Goal: Transaction & Acquisition: Purchase product/service

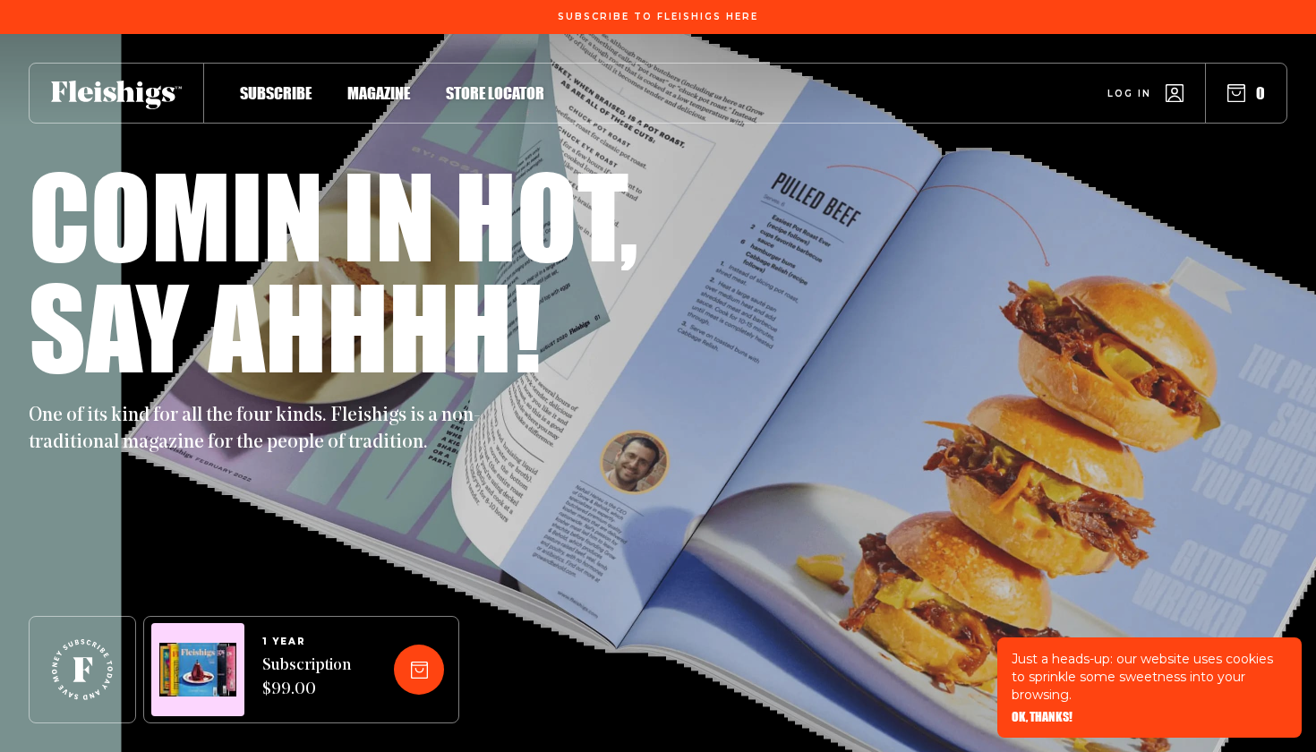
click at [1140, 87] on span "Log in" at bounding box center [1129, 79] width 44 height 13
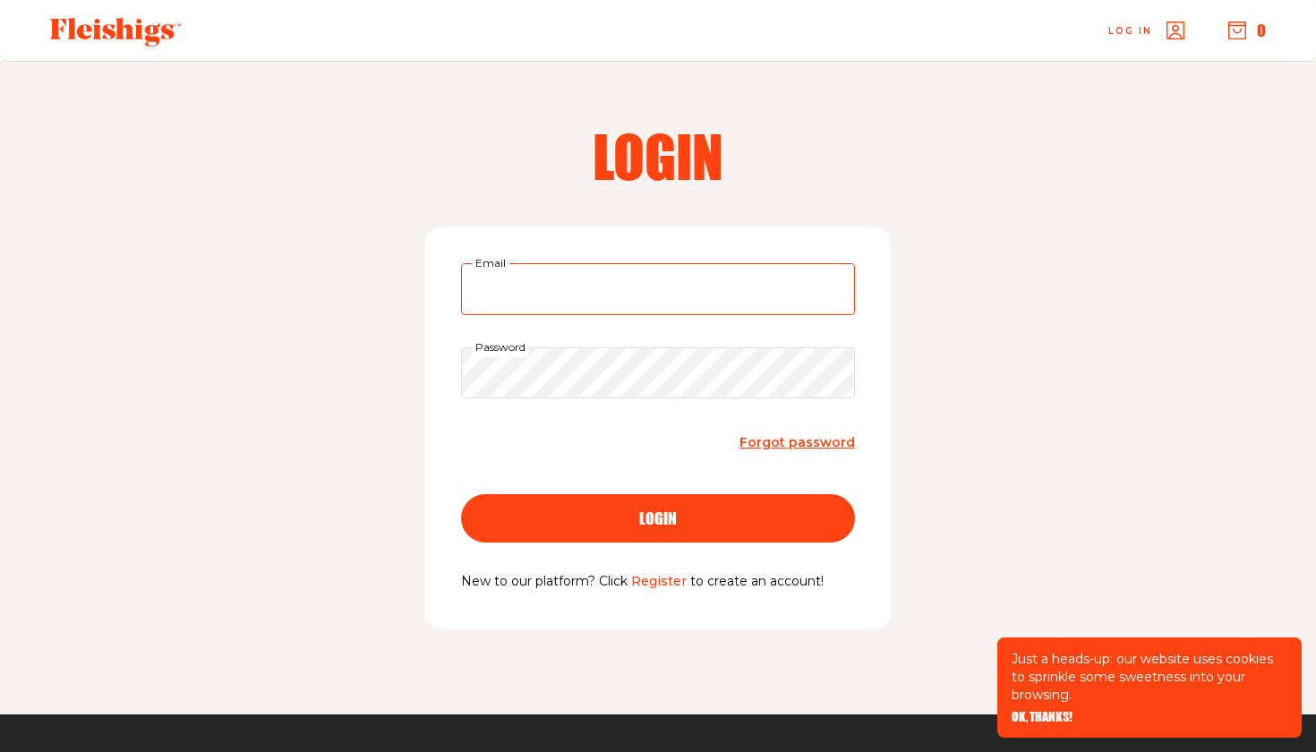
type input "daniel@qualitykosher.com"
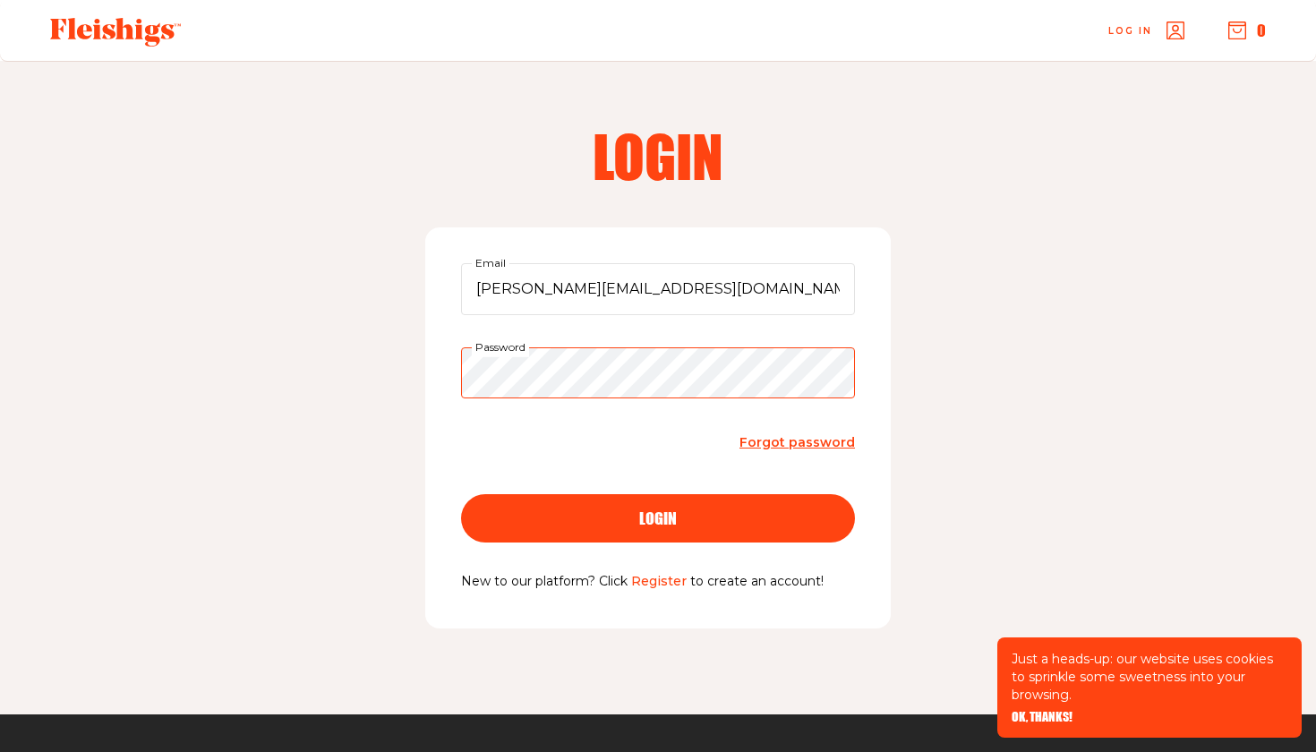
click at [658, 516] on button "login" at bounding box center [658, 518] width 394 height 48
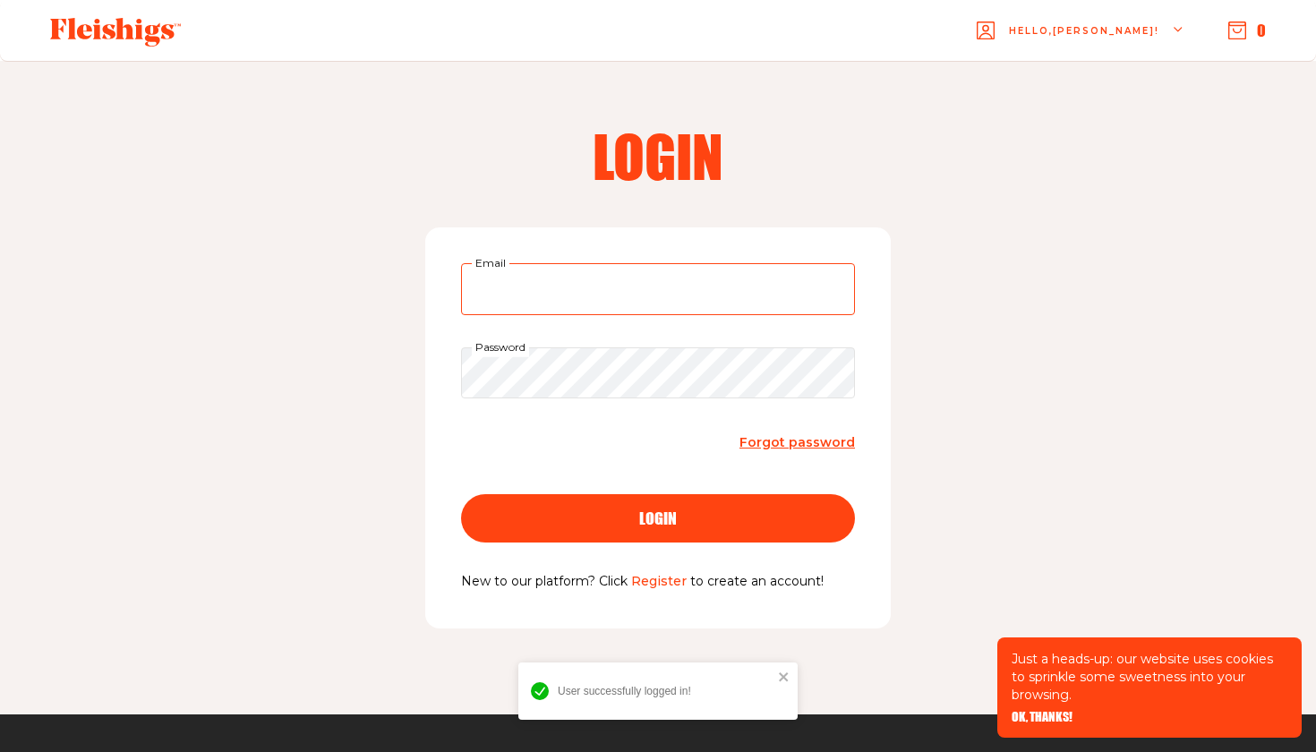
type input "daniel@qualitykosher.com"
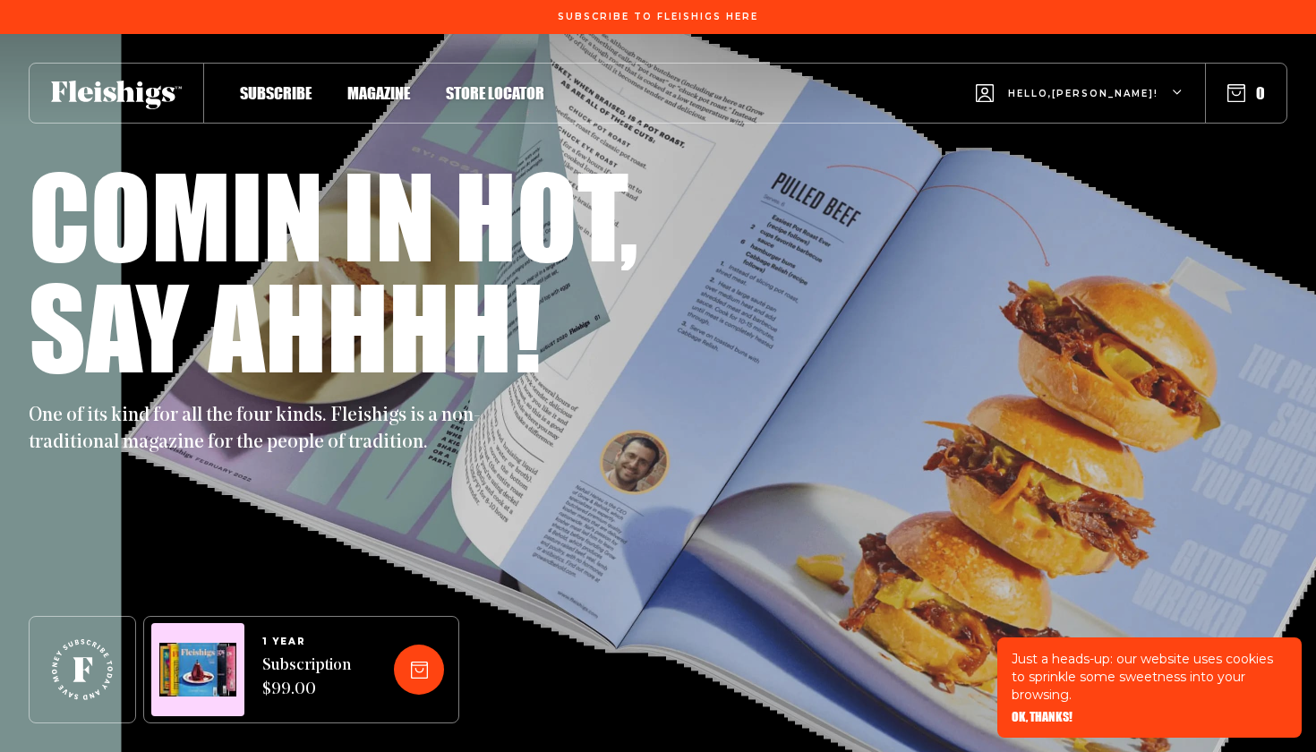
click at [1150, 97] on span "Hello, [PERSON_NAME] !" at bounding box center [1083, 108] width 150 height 42
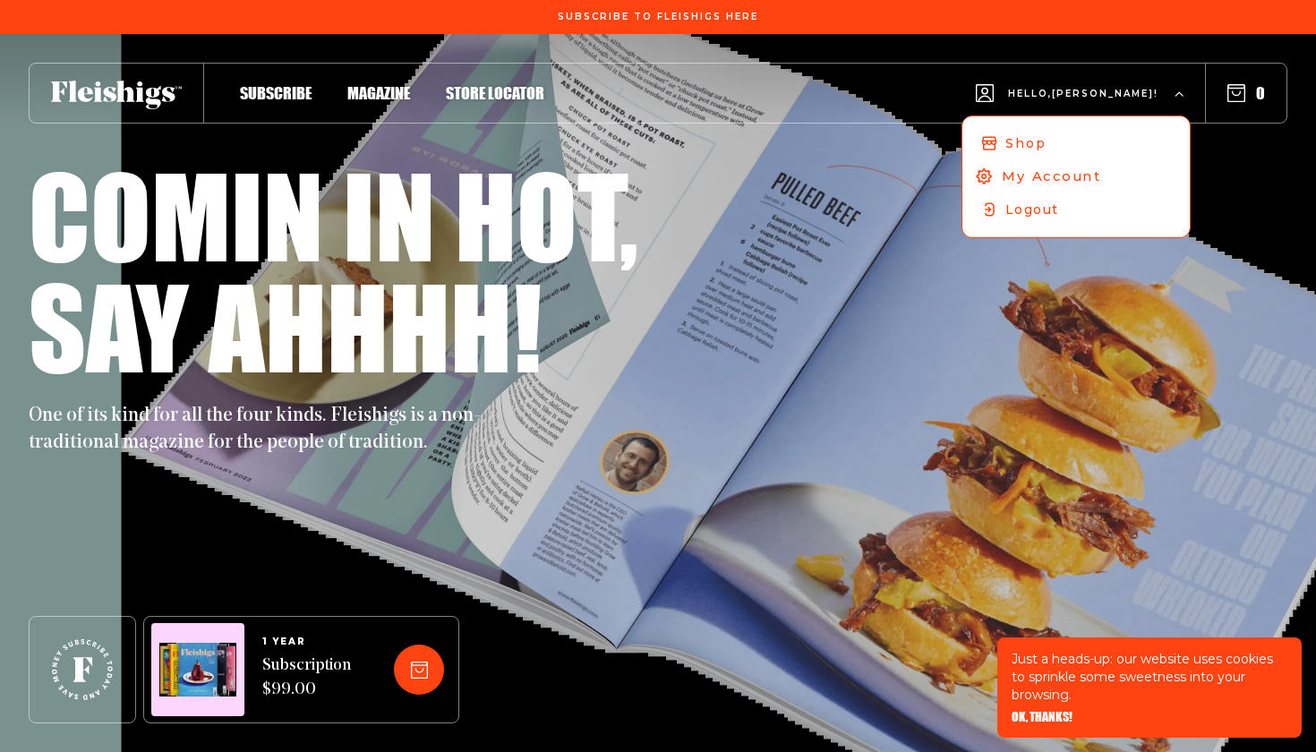
click at [1095, 180] on span "My Account" at bounding box center [1050, 176] width 99 height 20
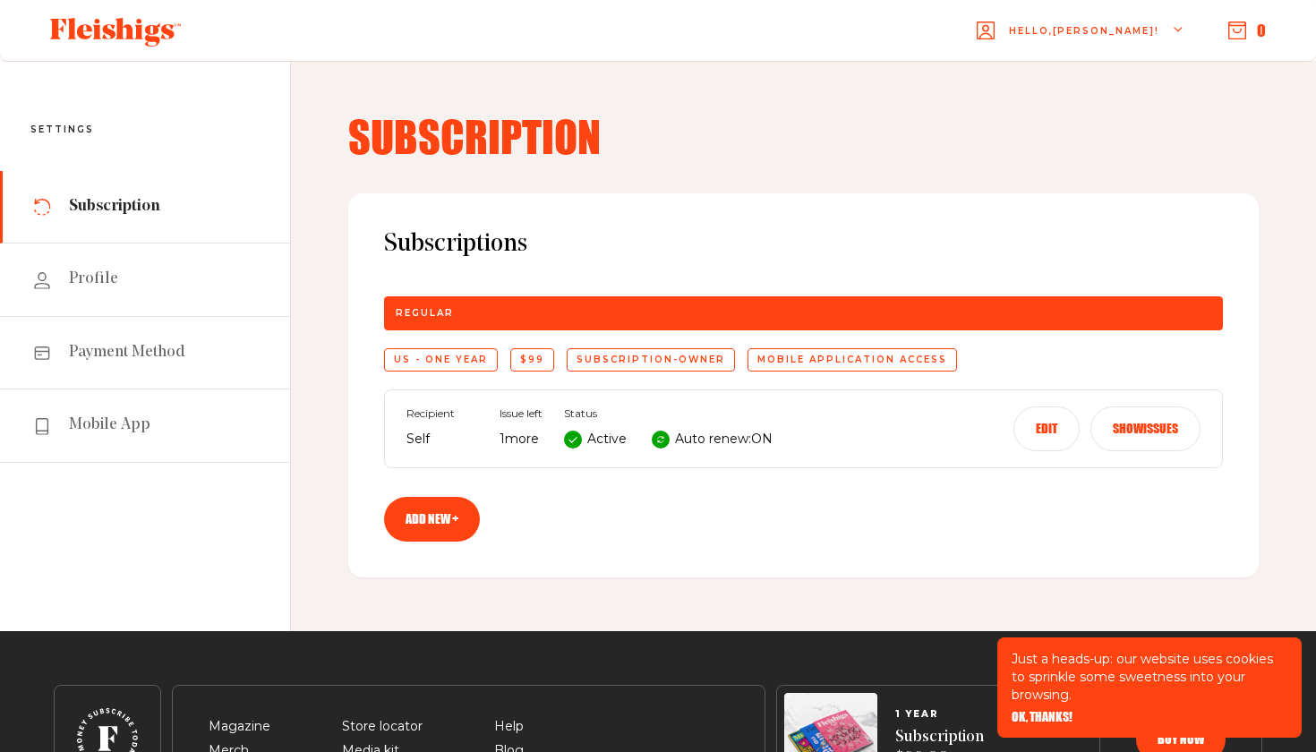
click at [451, 525] on link "Add new +" at bounding box center [432, 519] width 96 height 45
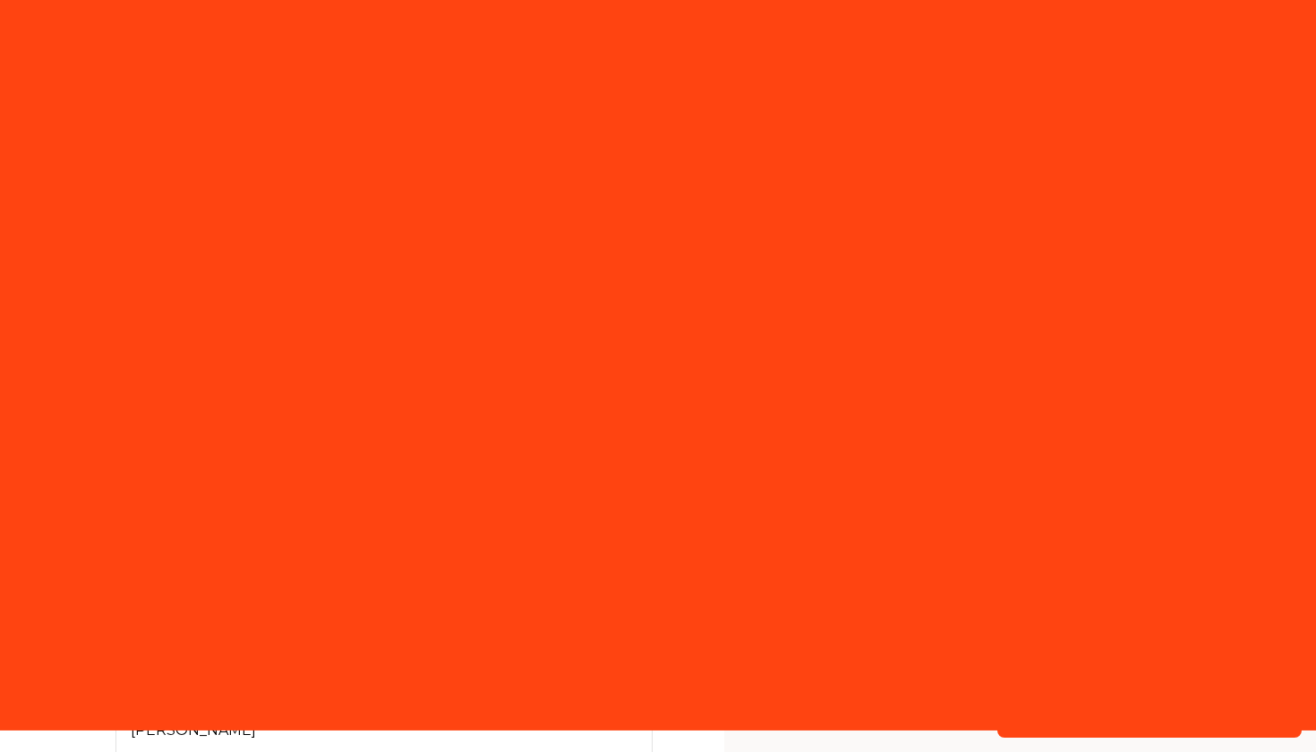
select select "US"
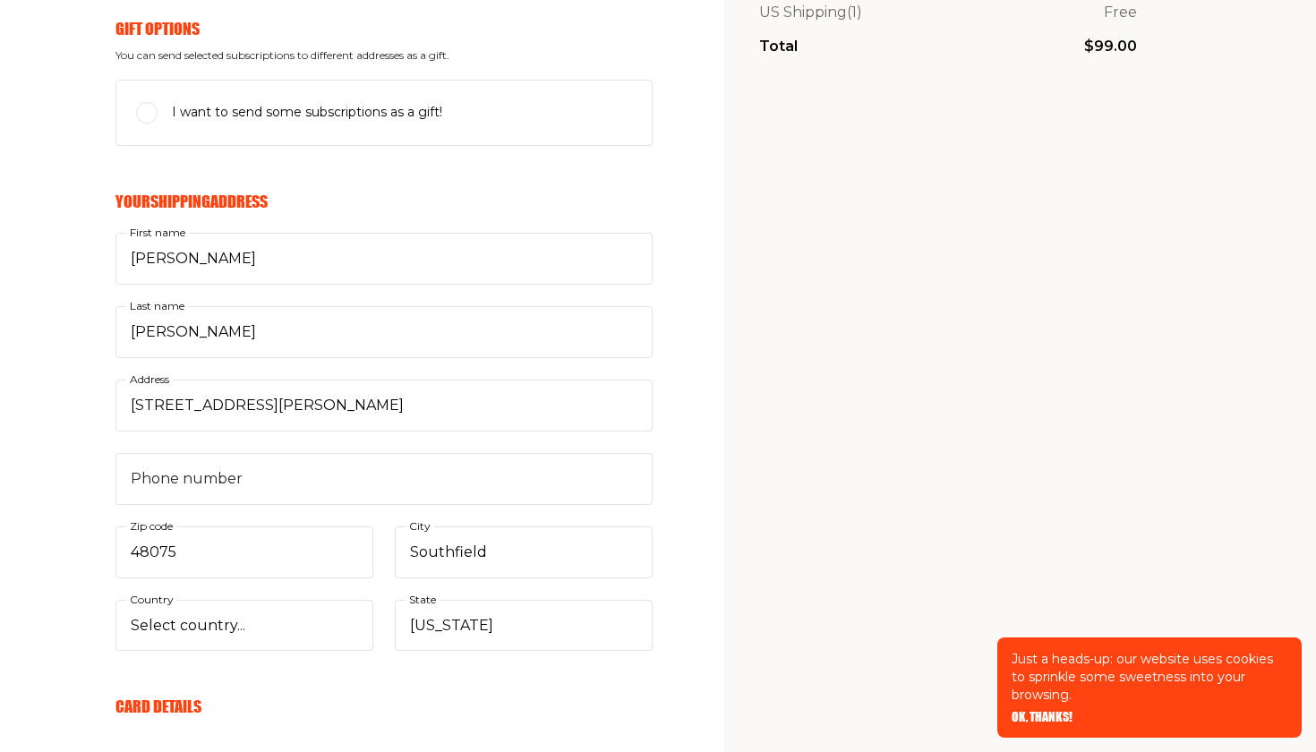
scroll to position [444, 0]
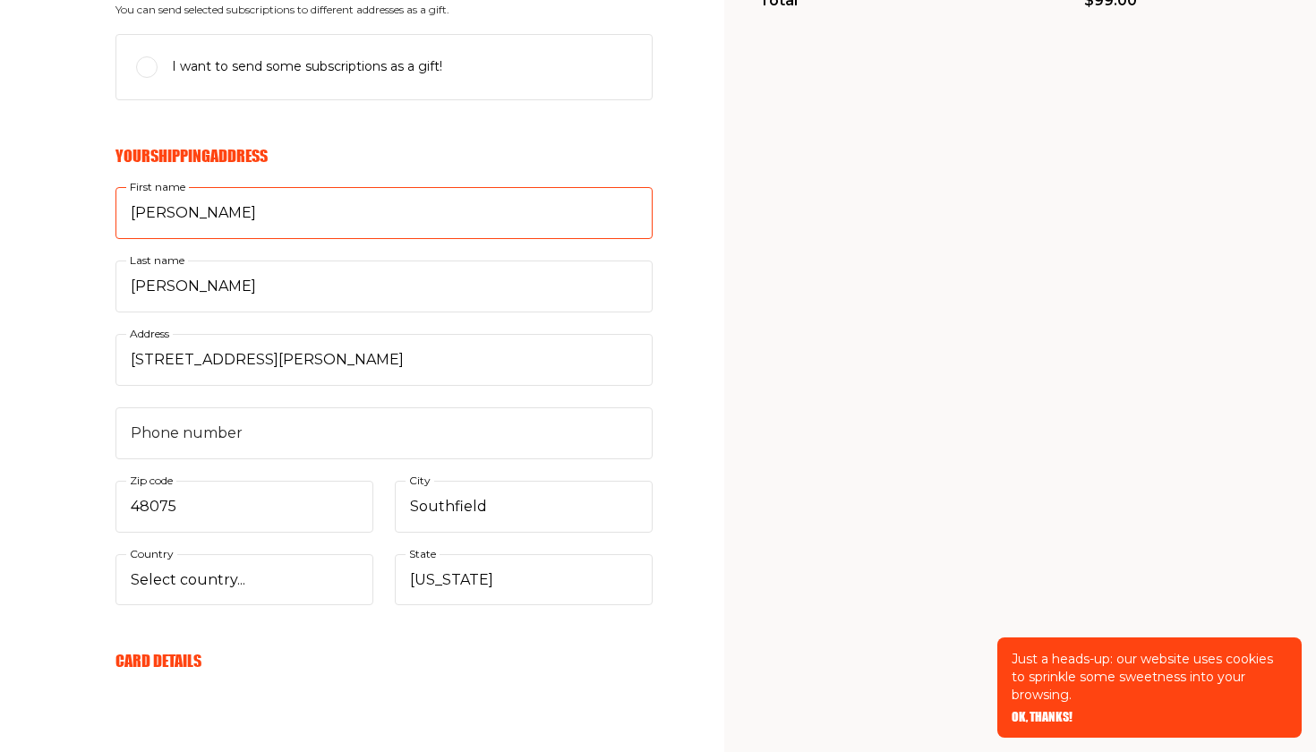
click at [158, 218] on input "[PERSON_NAME]" at bounding box center [383, 213] width 537 height 52
type input "Quality Kosher Catering"
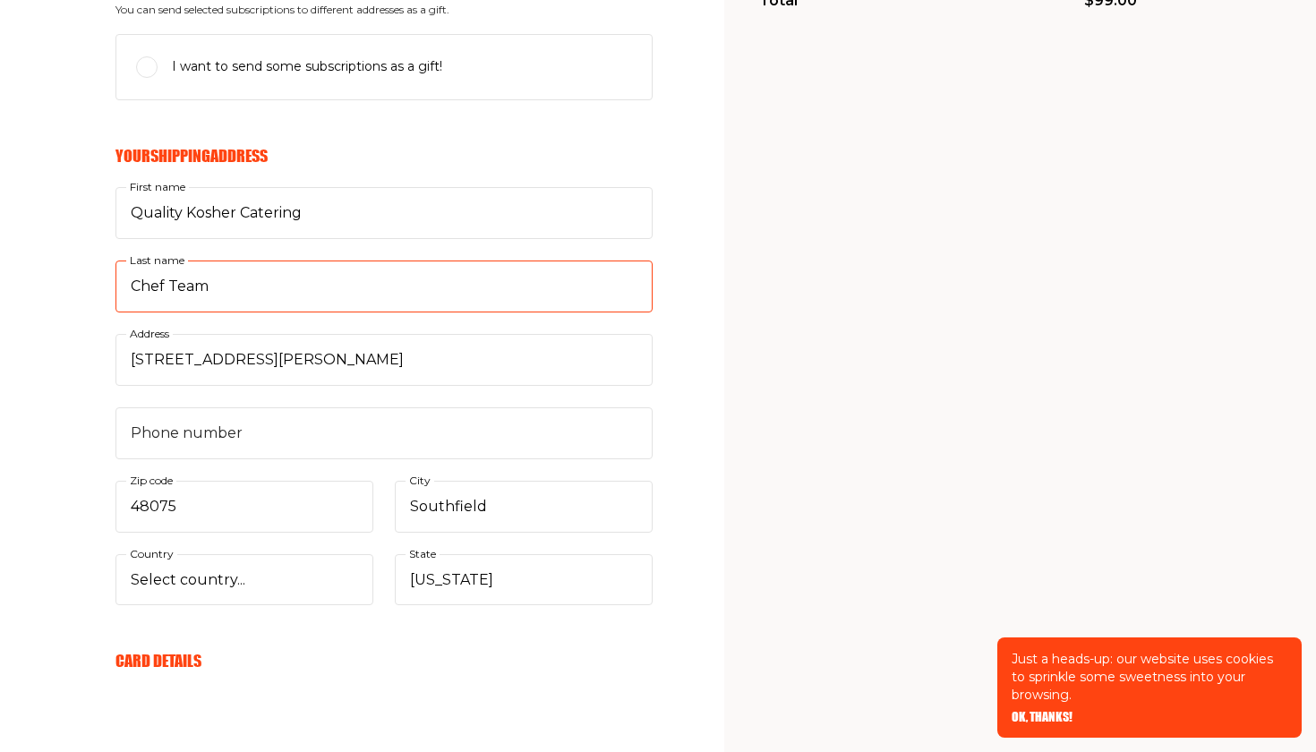
type input "Chef Team"
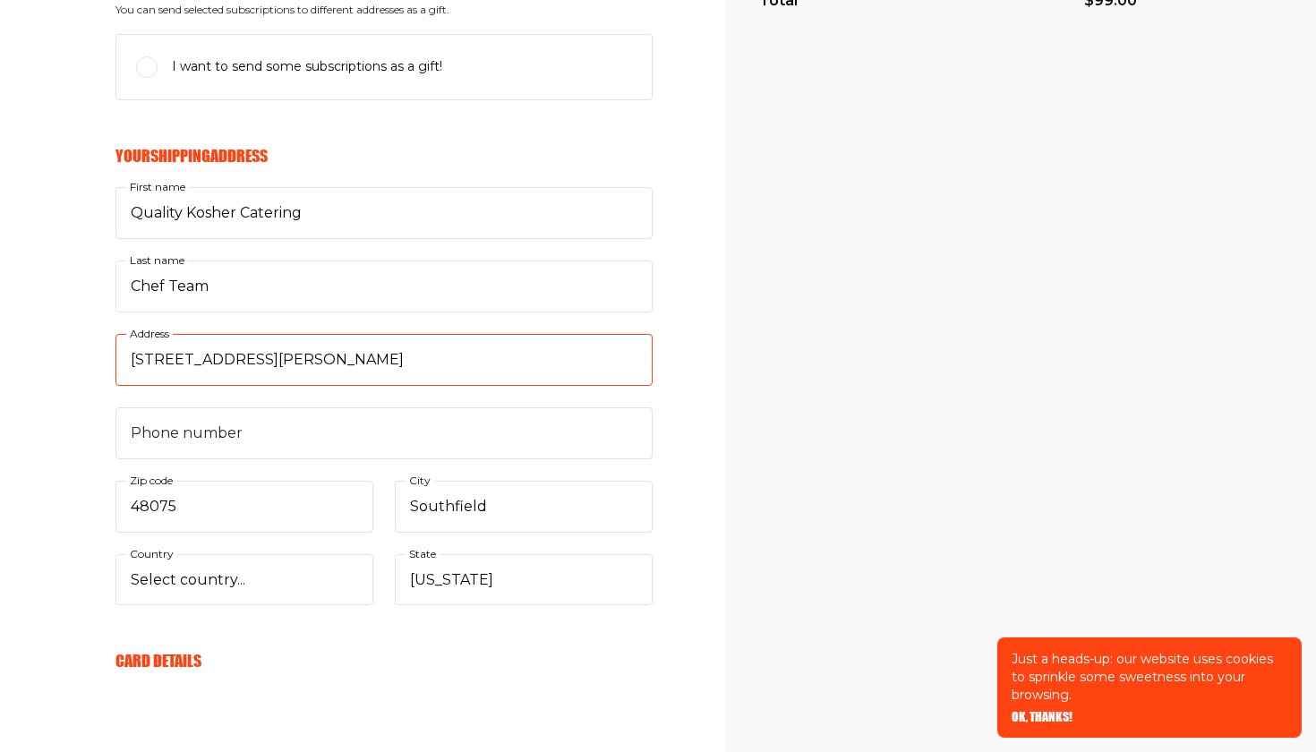
click at [630, 354] on input "[STREET_ADDRESS][PERSON_NAME]" at bounding box center [383, 360] width 537 height 52
type input "[STREET_ADDRESS][PERSON_NAME]"
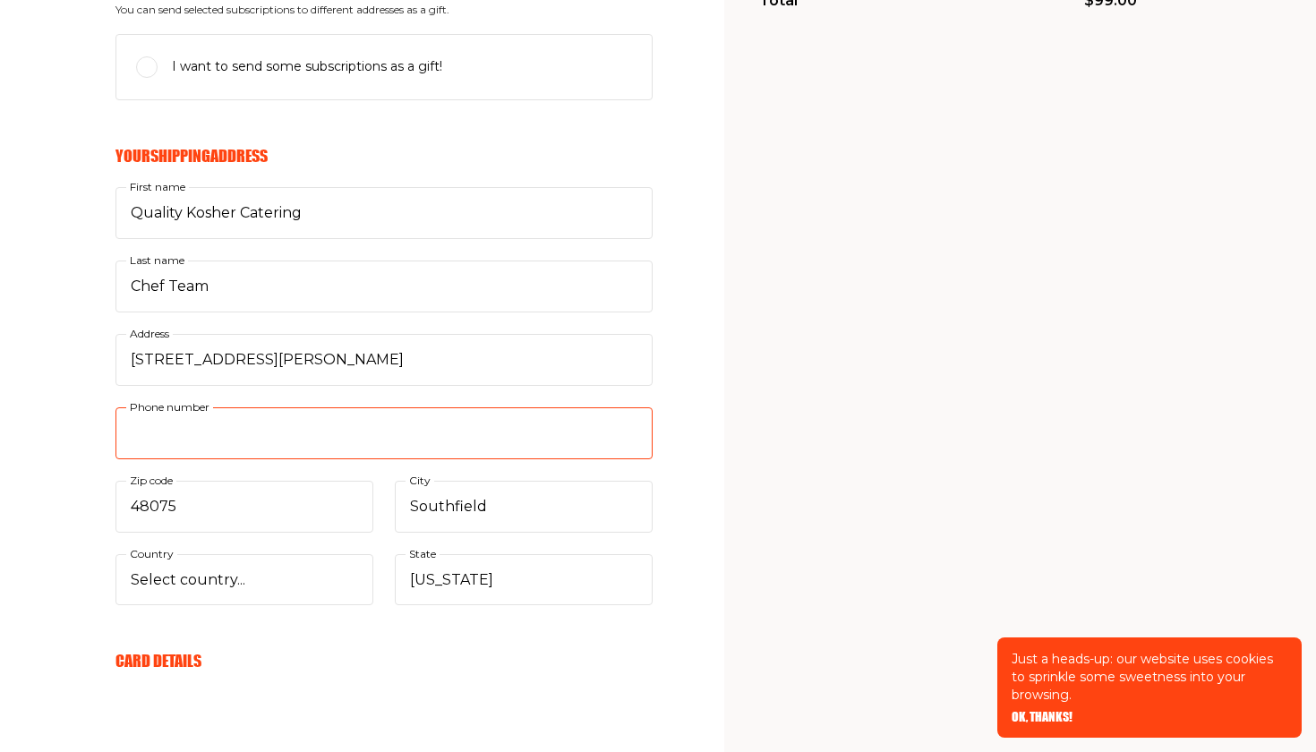
type input "2483527758"
type input "48034"
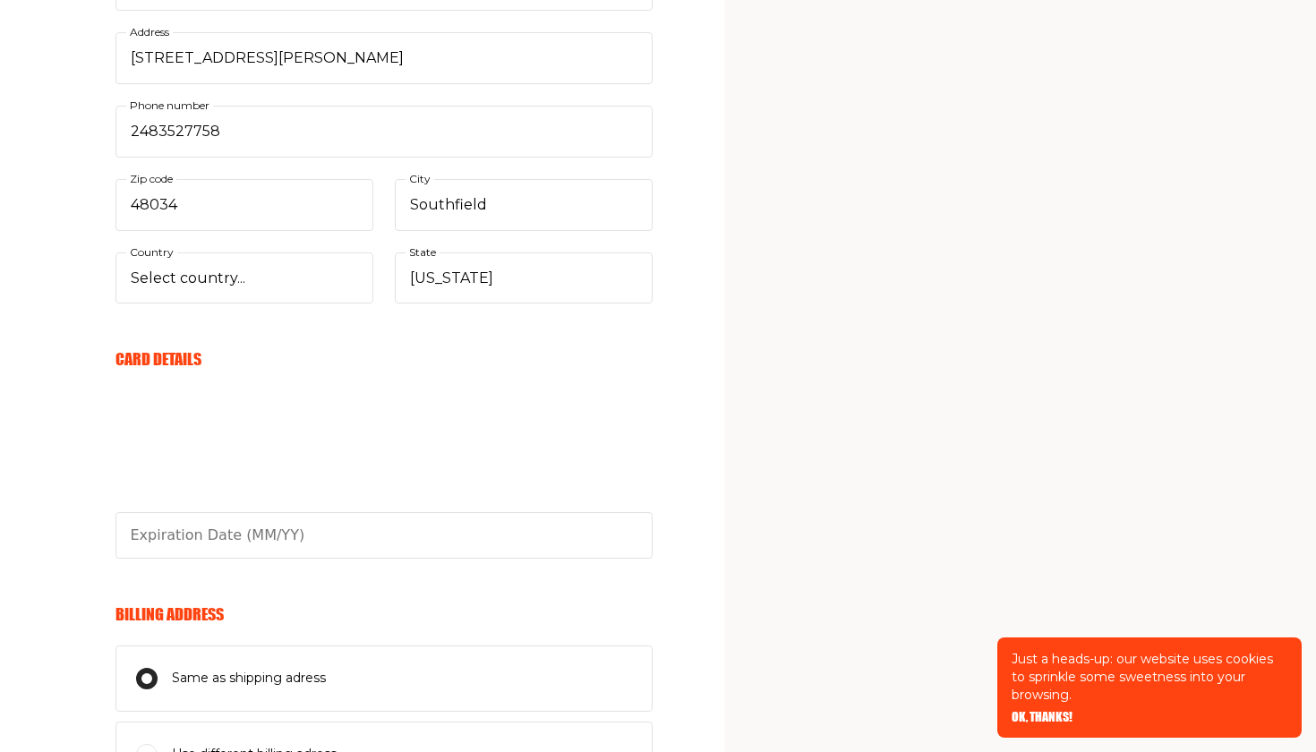
scroll to position [748, 0]
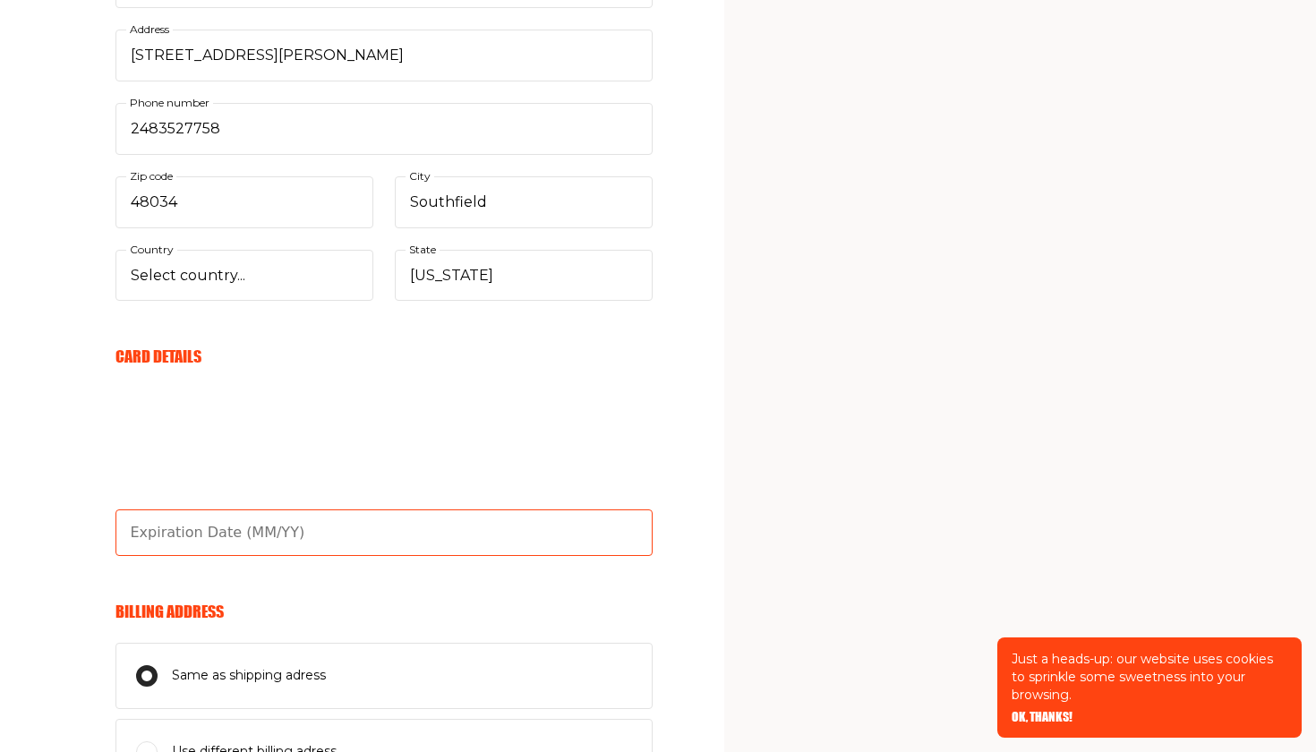
click at [264, 525] on input "text" at bounding box center [383, 532] width 537 height 47
type input "09/29"
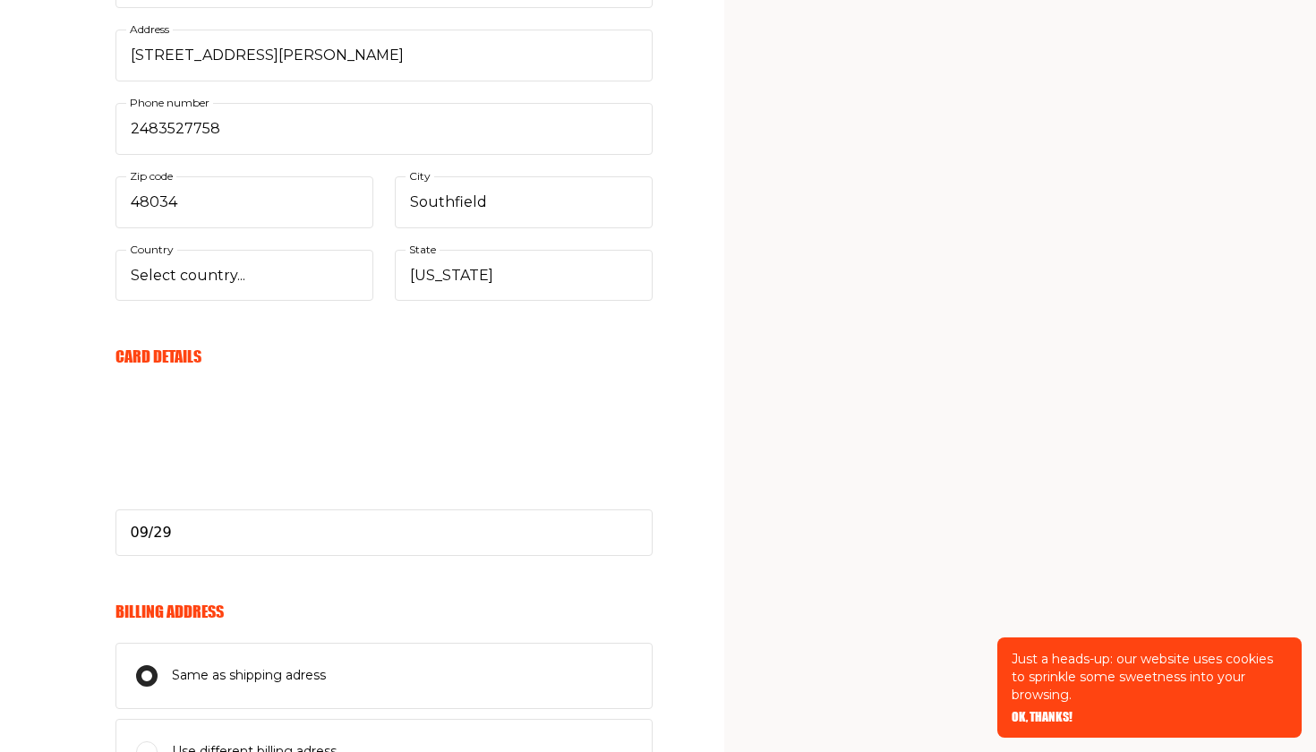
click at [778, 567] on div "My Cart Annual Subscription 1 Year (11 Issues) 1 $99.00 Discount code Apply Sub…" at bounding box center [948, 171] width 379 height 1702
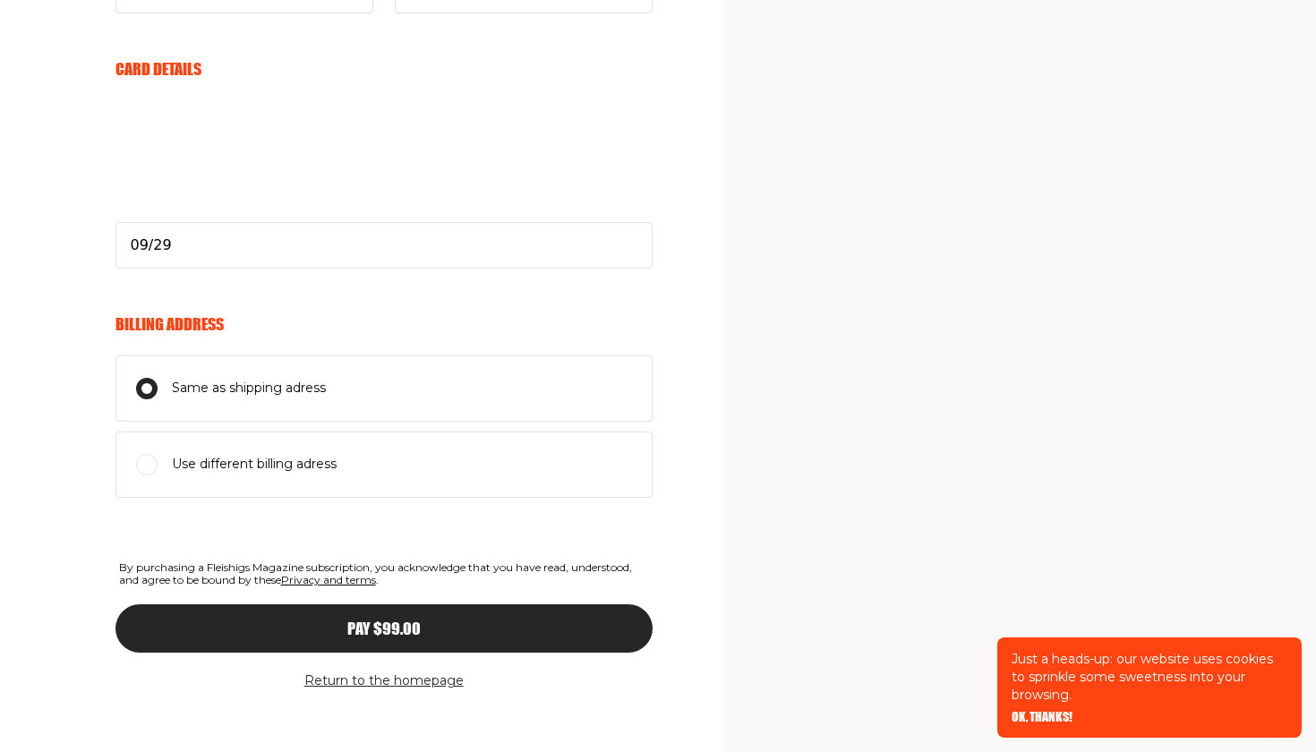
scroll to position [1035, 0]
click at [408, 628] on button "Pay $99.00" at bounding box center [383, 629] width 537 height 48
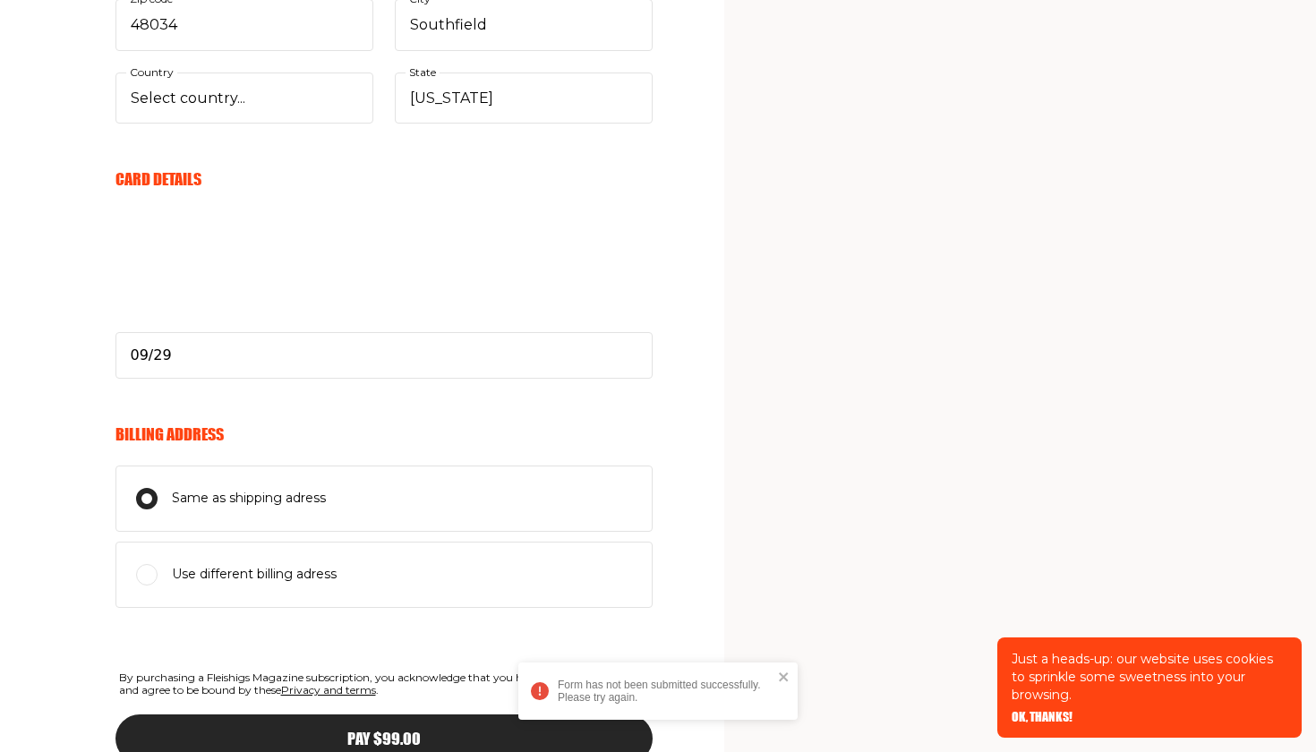
scroll to position [960, 0]
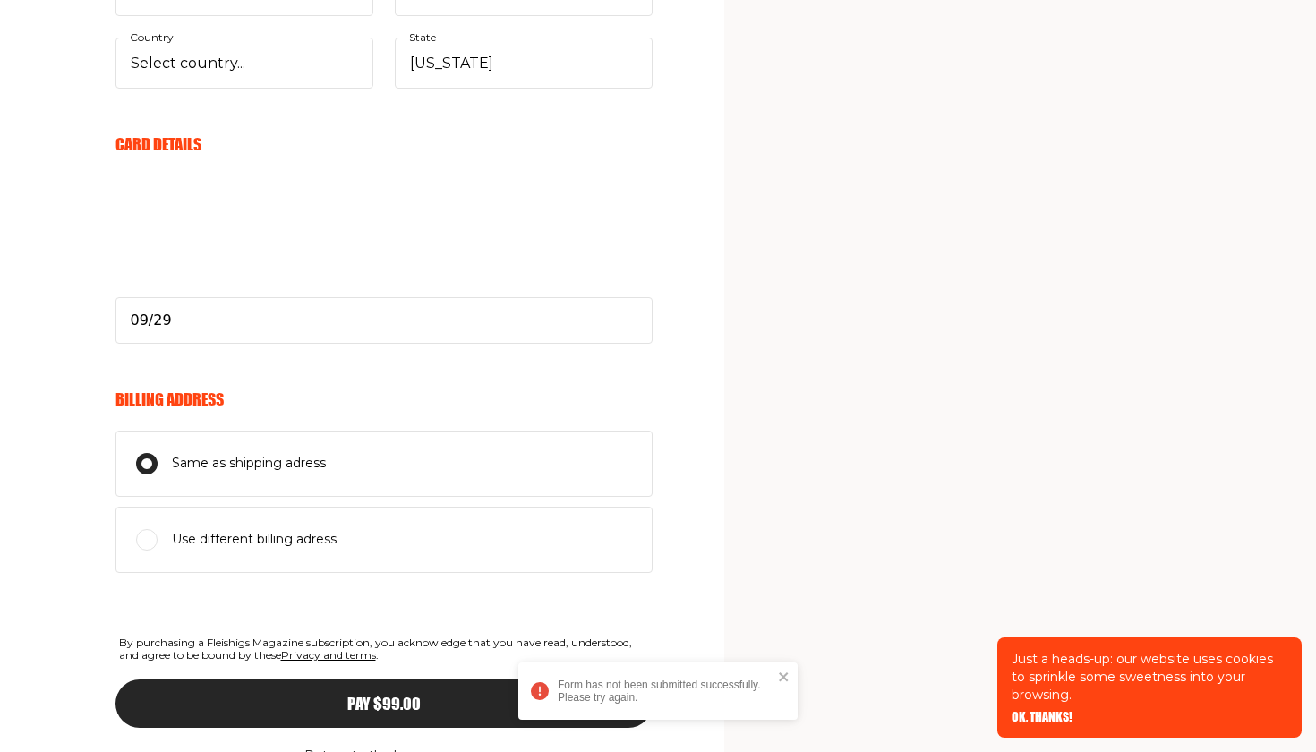
click at [340, 695] on div "Pay $99.00" at bounding box center [383, 703] width 465 height 16
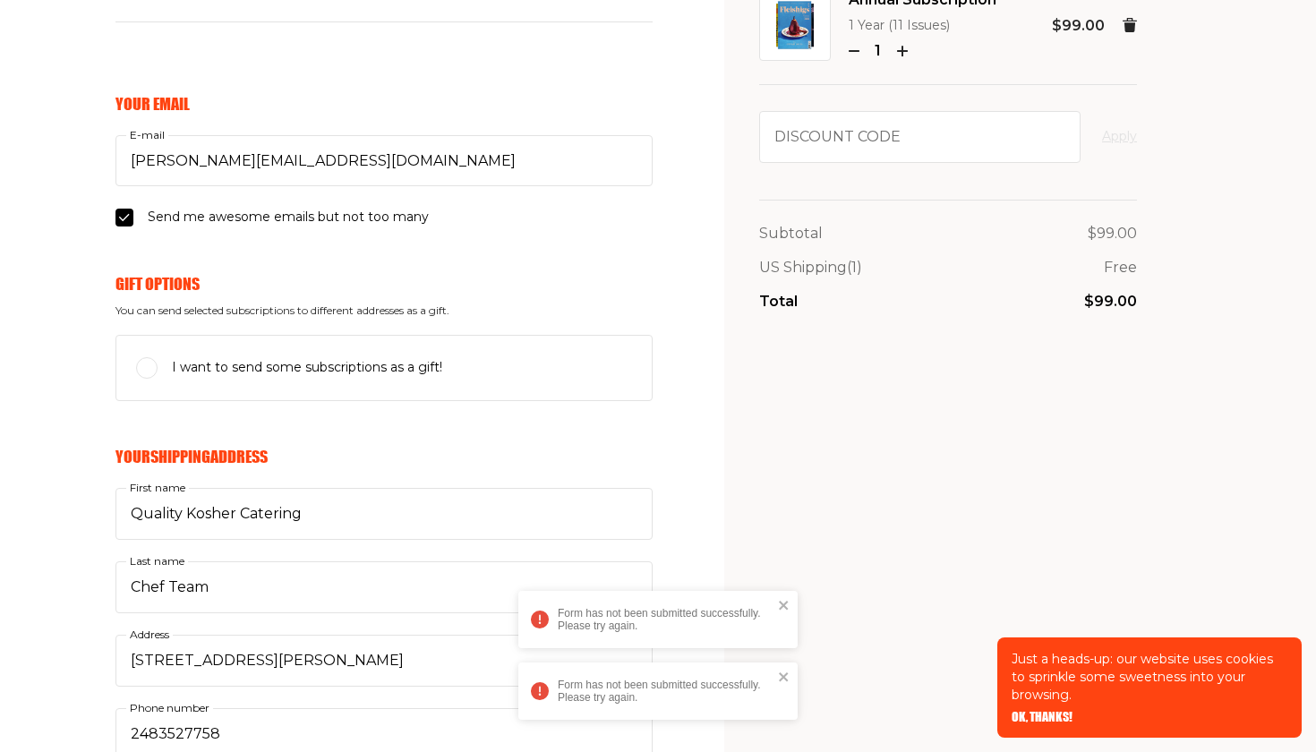
scroll to position [163, 0]
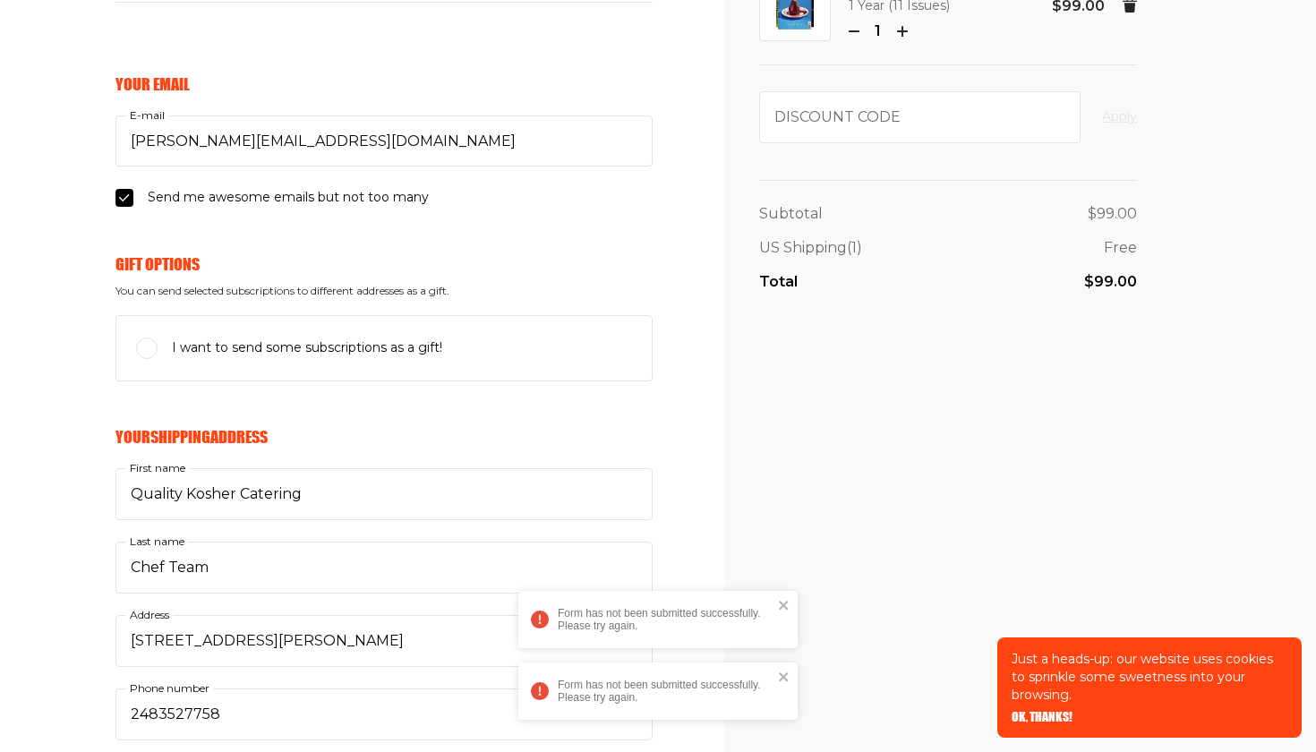
click at [146, 345] on input "I want to send some subscriptions as a gift!" at bounding box center [146, 347] width 21 height 21
checkbox input "true"
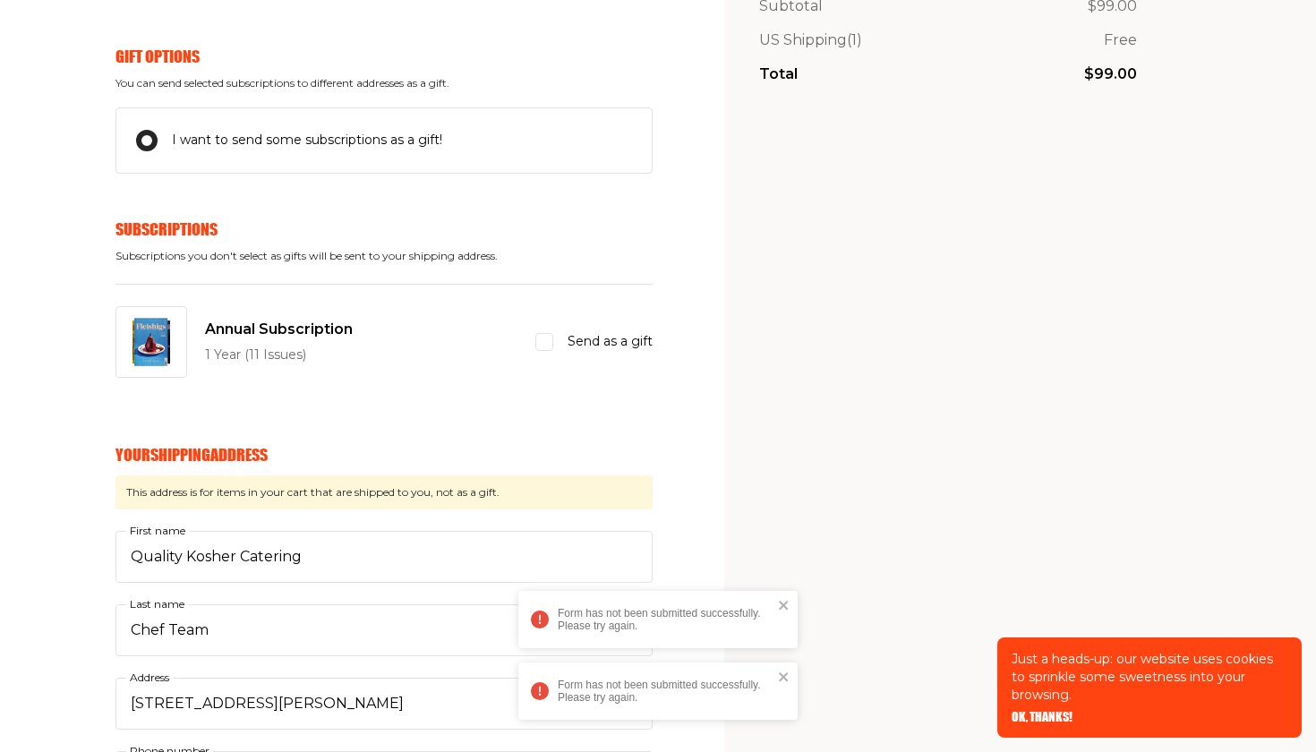
scroll to position [363, 0]
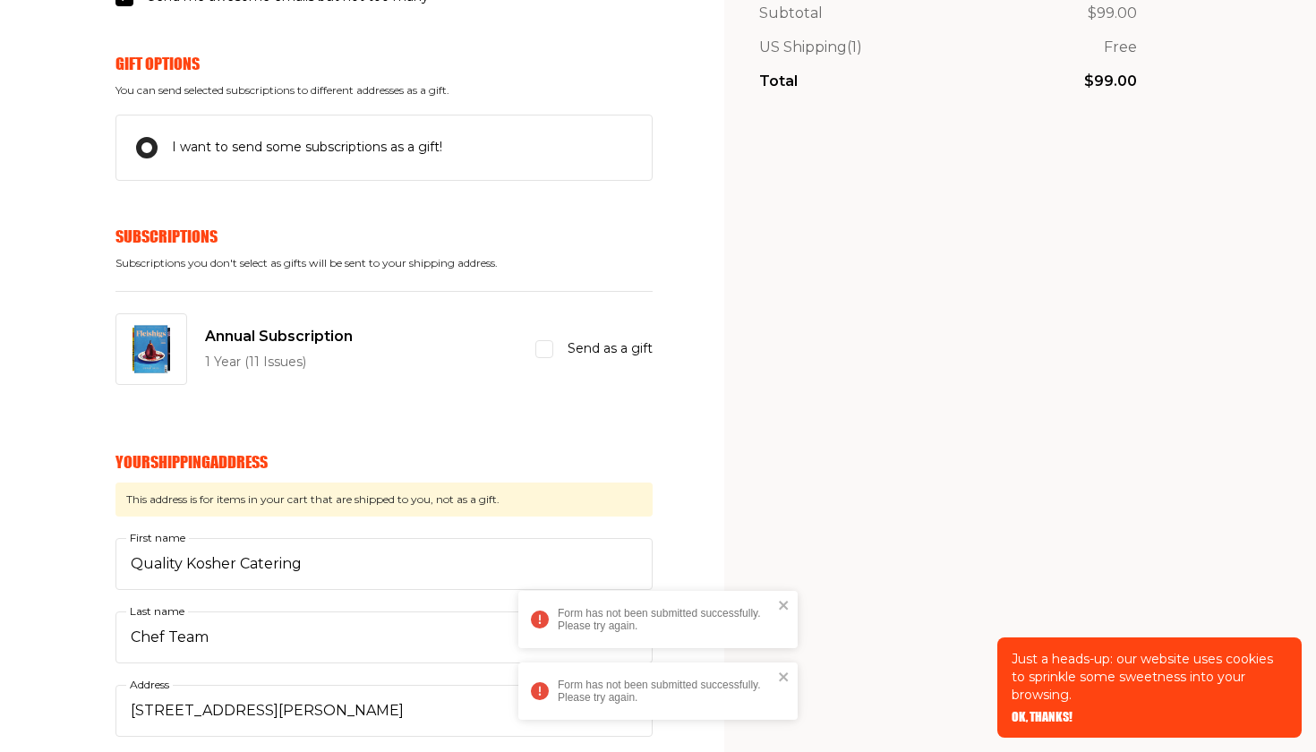
click at [544, 345] on input "Send as a gift" at bounding box center [544, 349] width 18 height 18
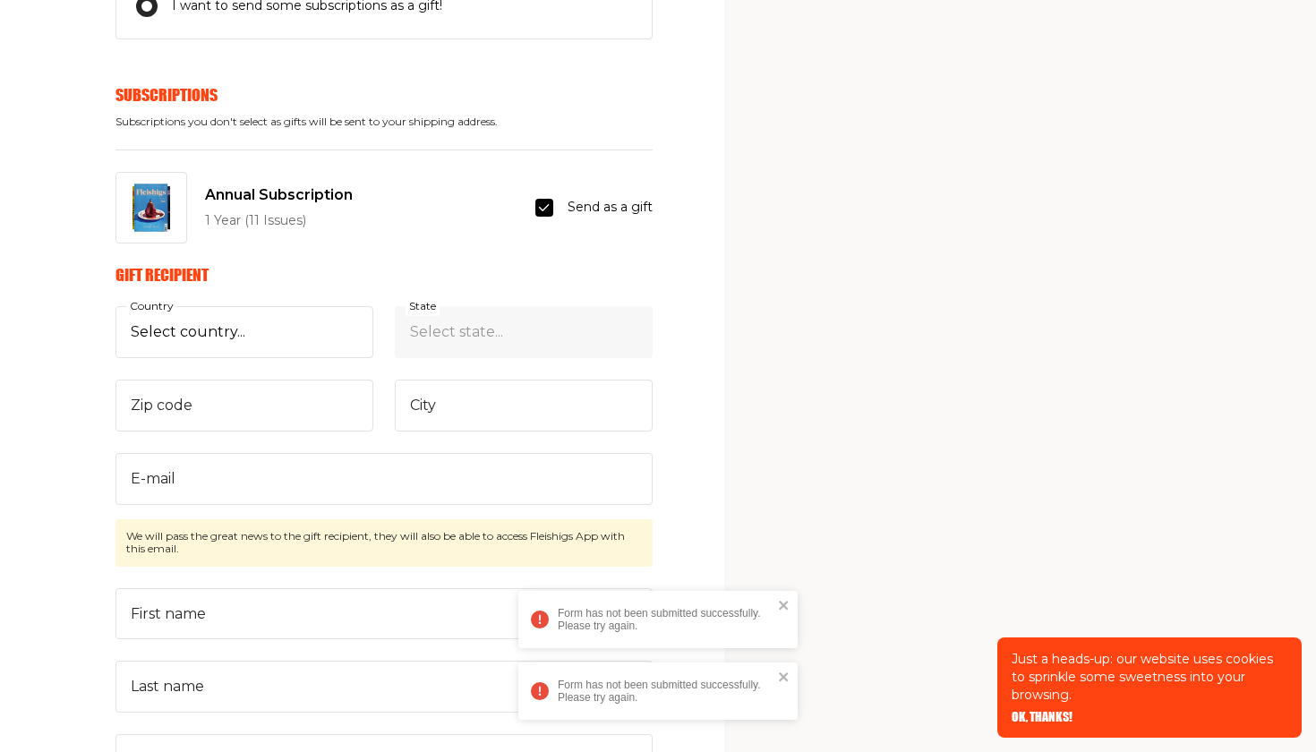
scroll to position [498, 0]
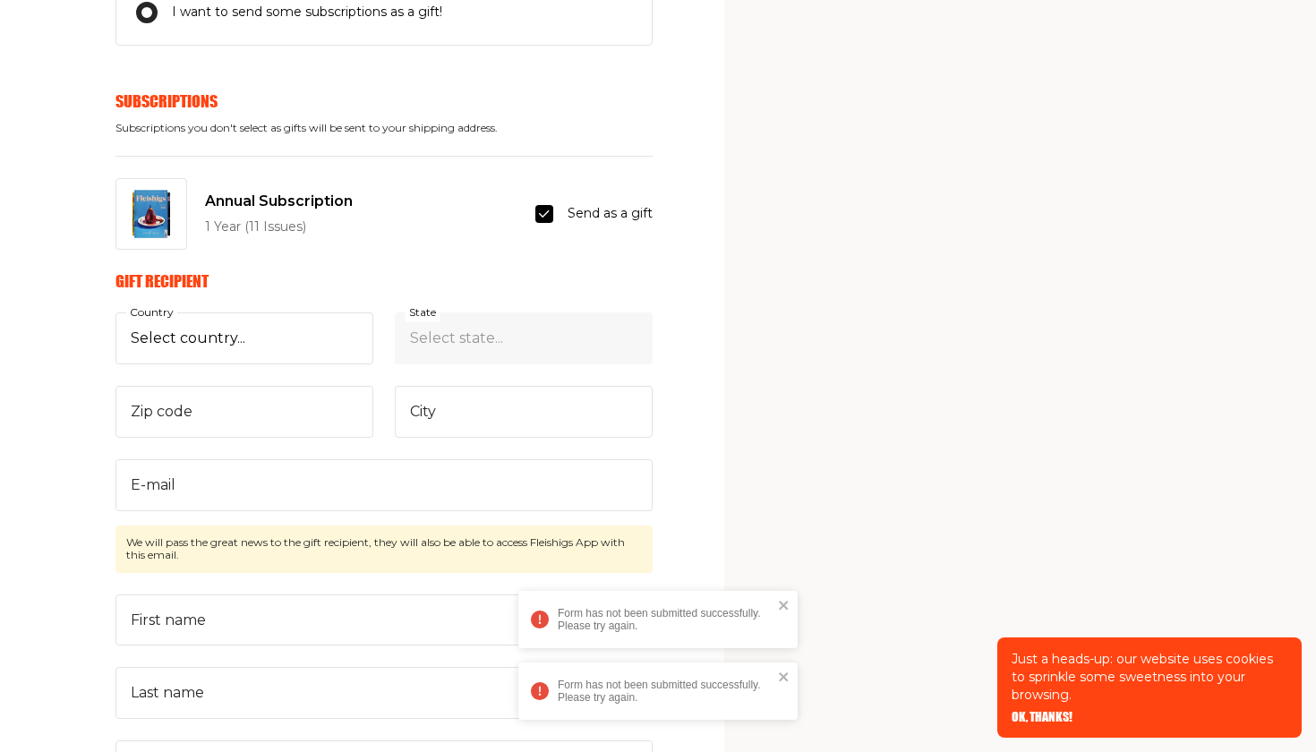
click at [543, 208] on input "Send as a gift" at bounding box center [544, 214] width 18 height 18
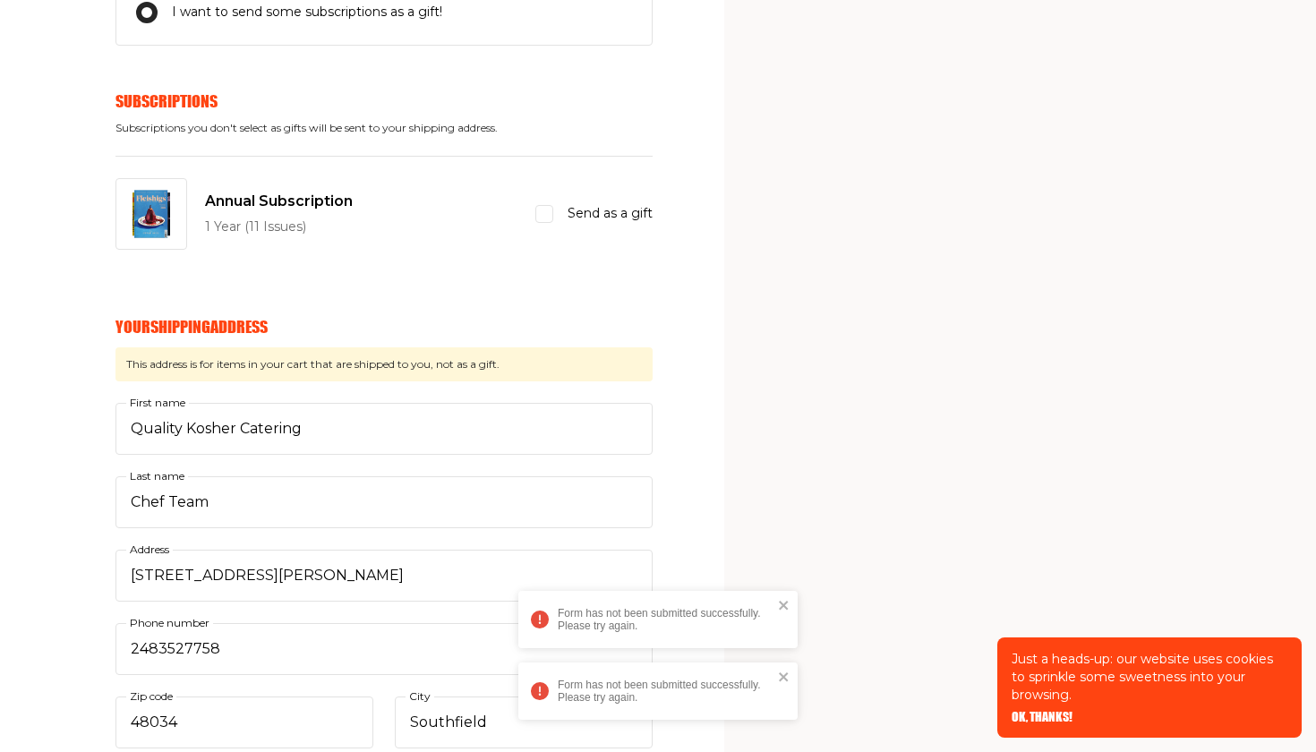
click at [692, 241] on section "Your cart Delivery and payment Your Email [PERSON_NAME][EMAIL_ADDRESS][DOMAIN_N…" at bounding box center [658, 537] width 1316 height 2070
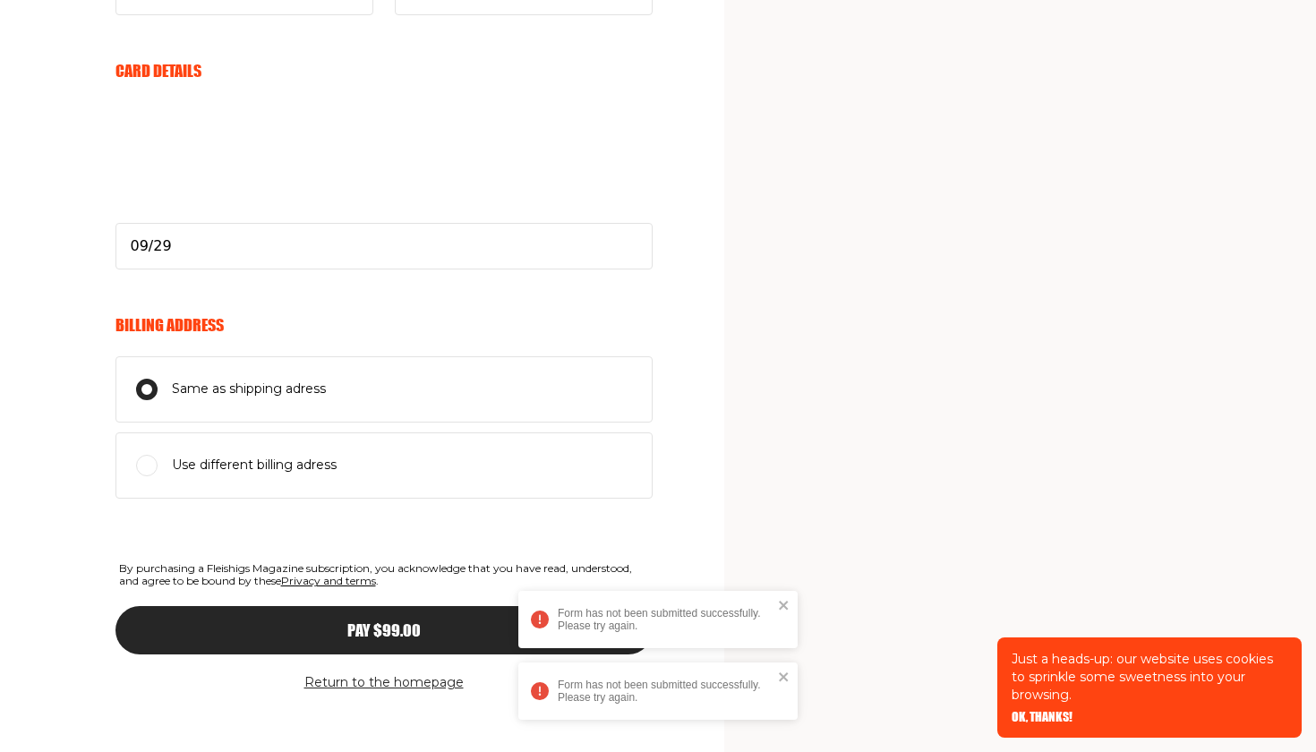
scroll to position [1304, 0]
click at [381, 610] on span "Pay $99.00" at bounding box center [383, 615] width 73 height 16
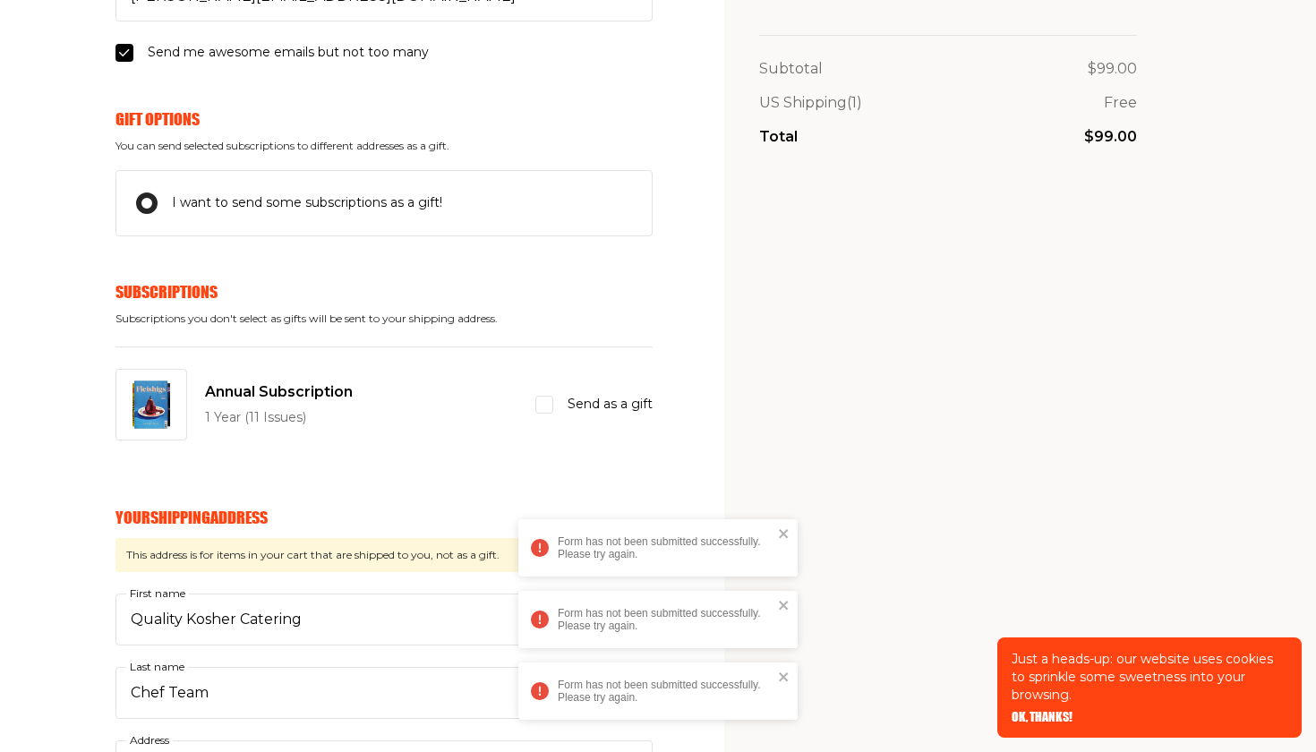
scroll to position [305, 0]
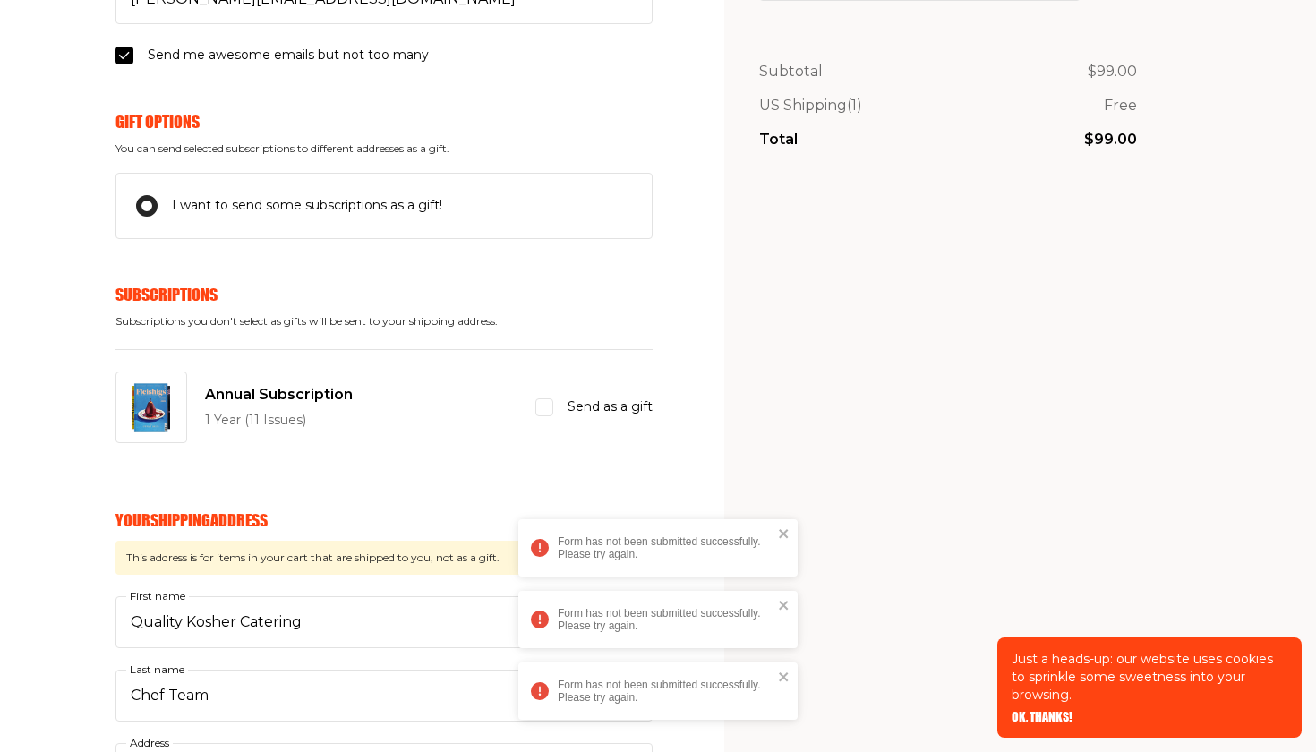
click at [549, 404] on input "Send as a gift" at bounding box center [544, 407] width 18 height 18
checkbox input "true"
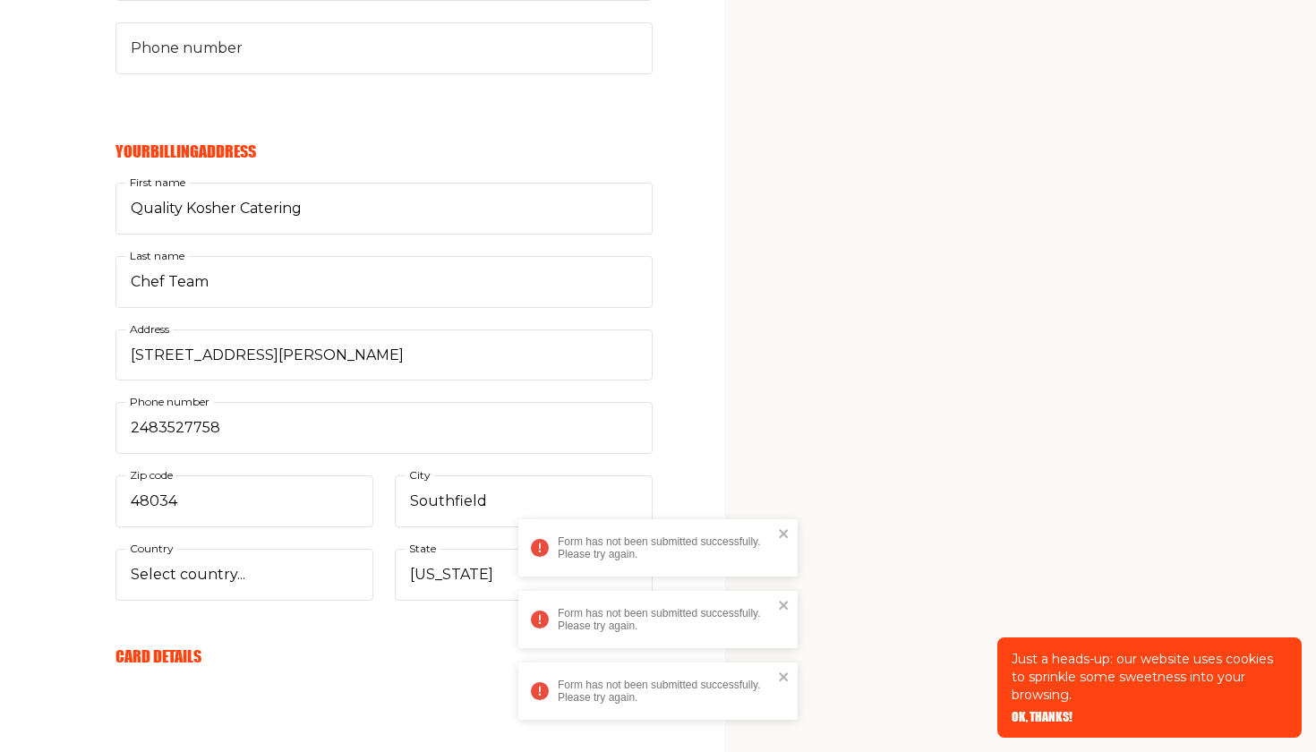
scroll to position [1291, 0]
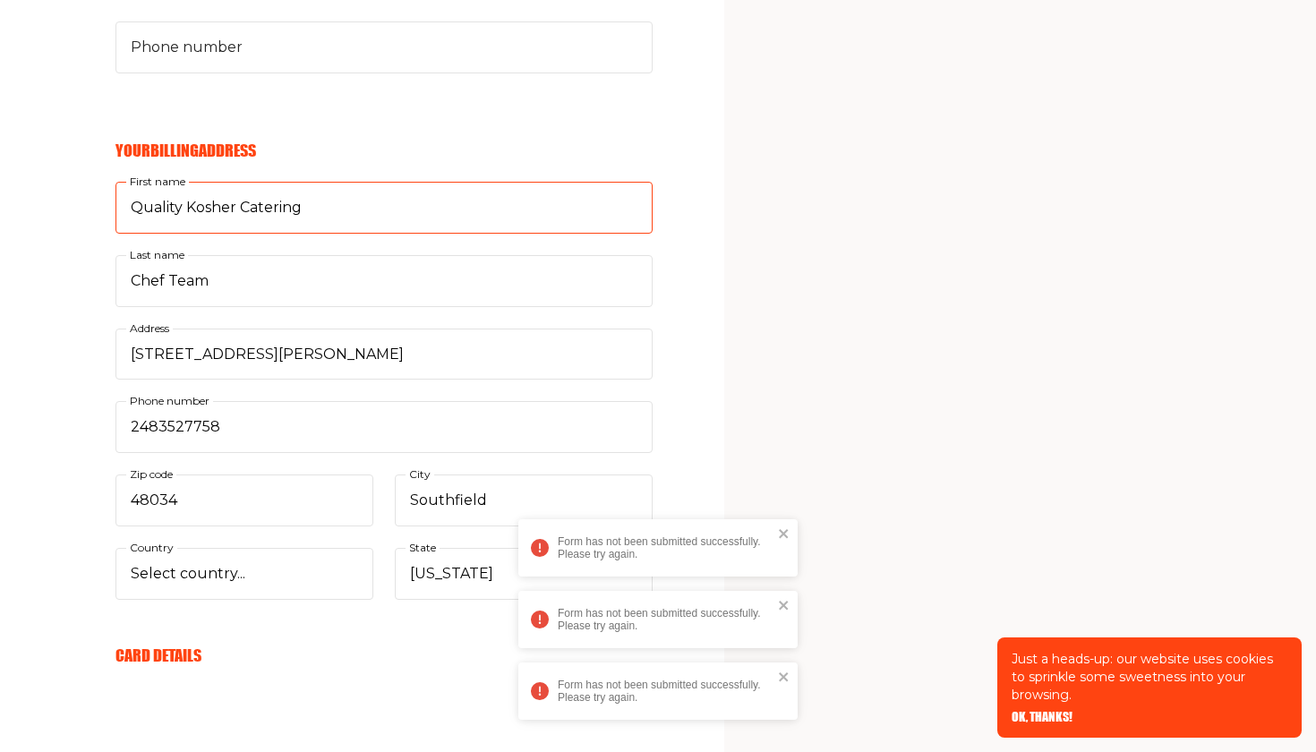
drag, startPoint x: 341, startPoint y: 199, endPoint x: 116, endPoint y: 200, distance: 224.6
click at [116, 200] on input "Quality Kosher Catering" at bounding box center [383, 208] width 537 height 52
type input "[PERSON_NAME]"
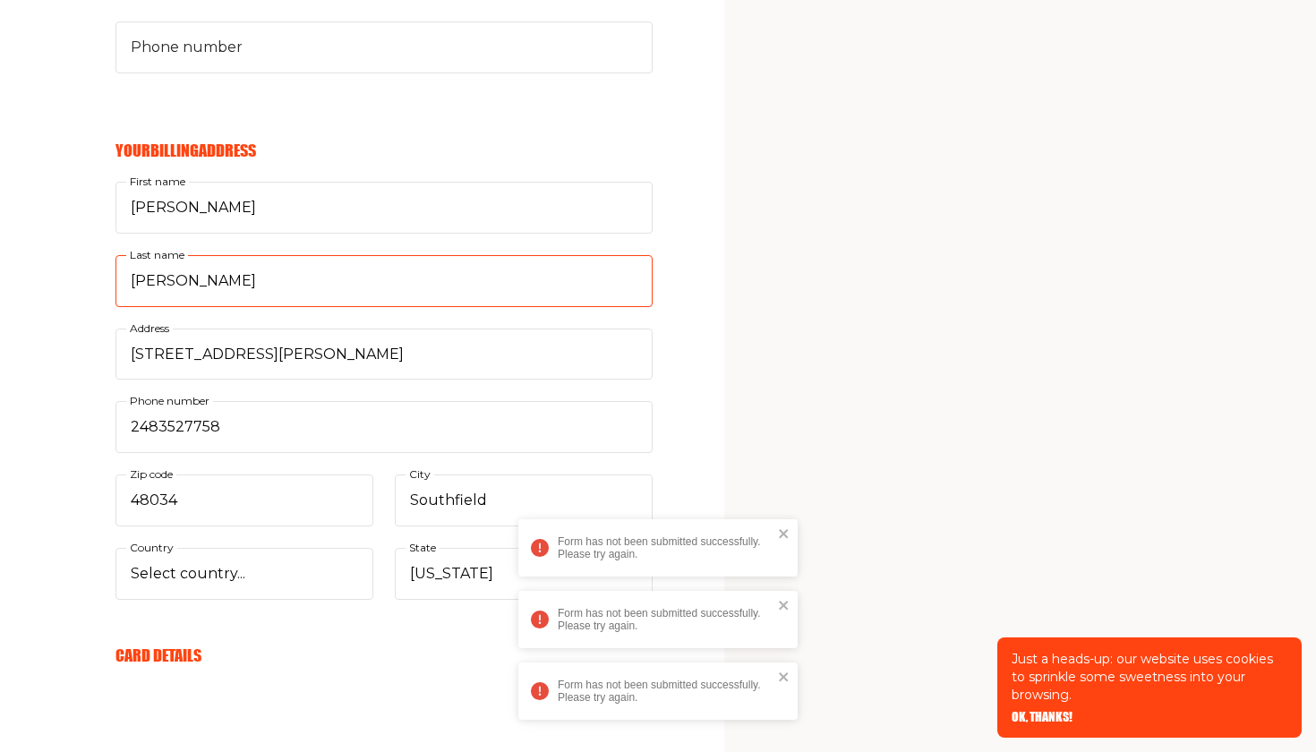
type input "[PERSON_NAME]"
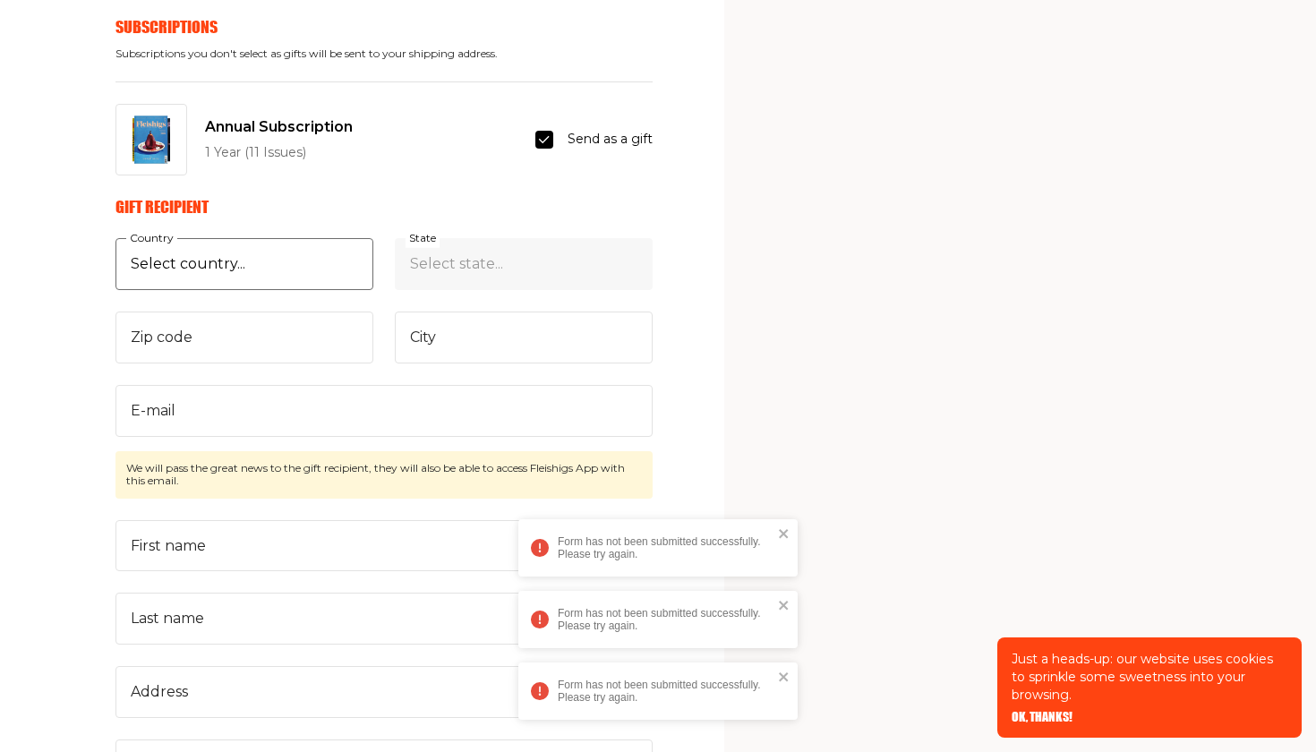
scroll to position [564, 0]
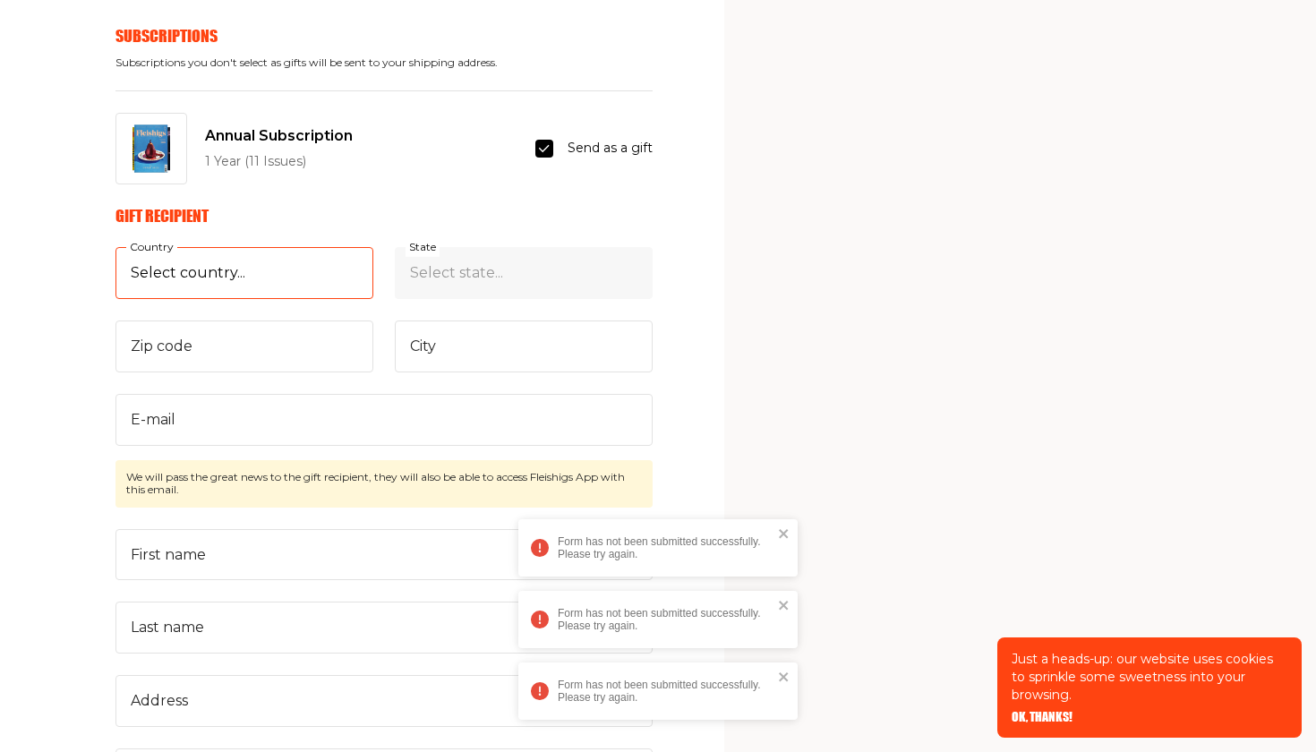
select select "US"
select select "[US_STATE]"
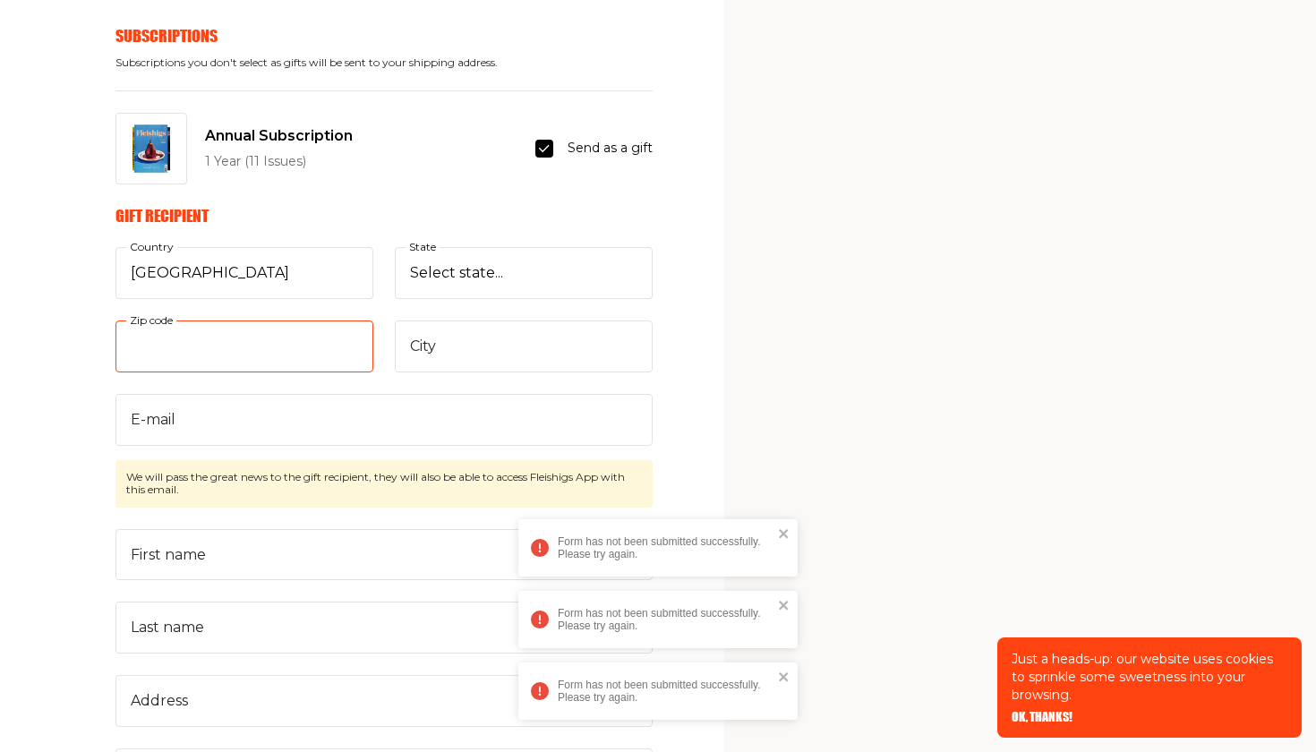
click at [350, 324] on input "Zip code" at bounding box center [244, 346] width 258 height 52
click at [350, 337] on input "Zip code" at bounding box center [244, 346] width 258 height 52
type input "48034"
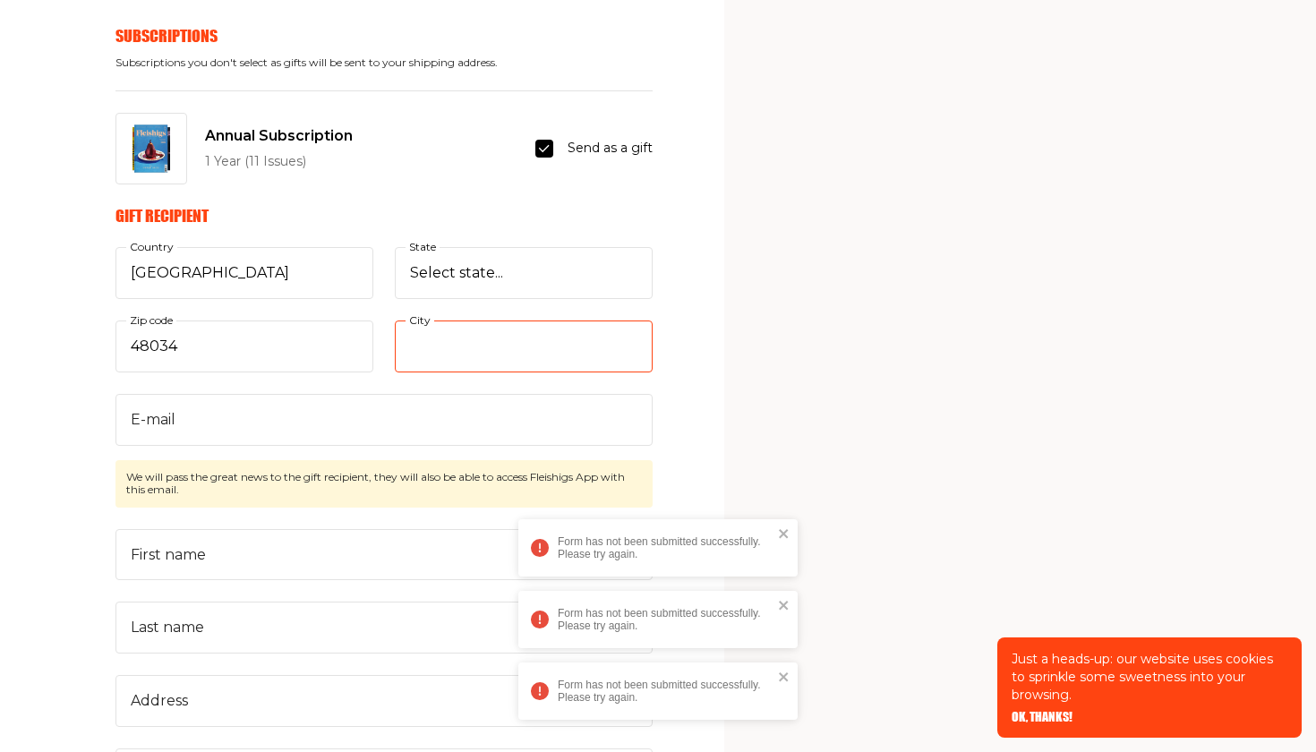
click at [630, 341] on input "City" at bounding box center [524, 346] width 258 height 52
type input "Southfield"
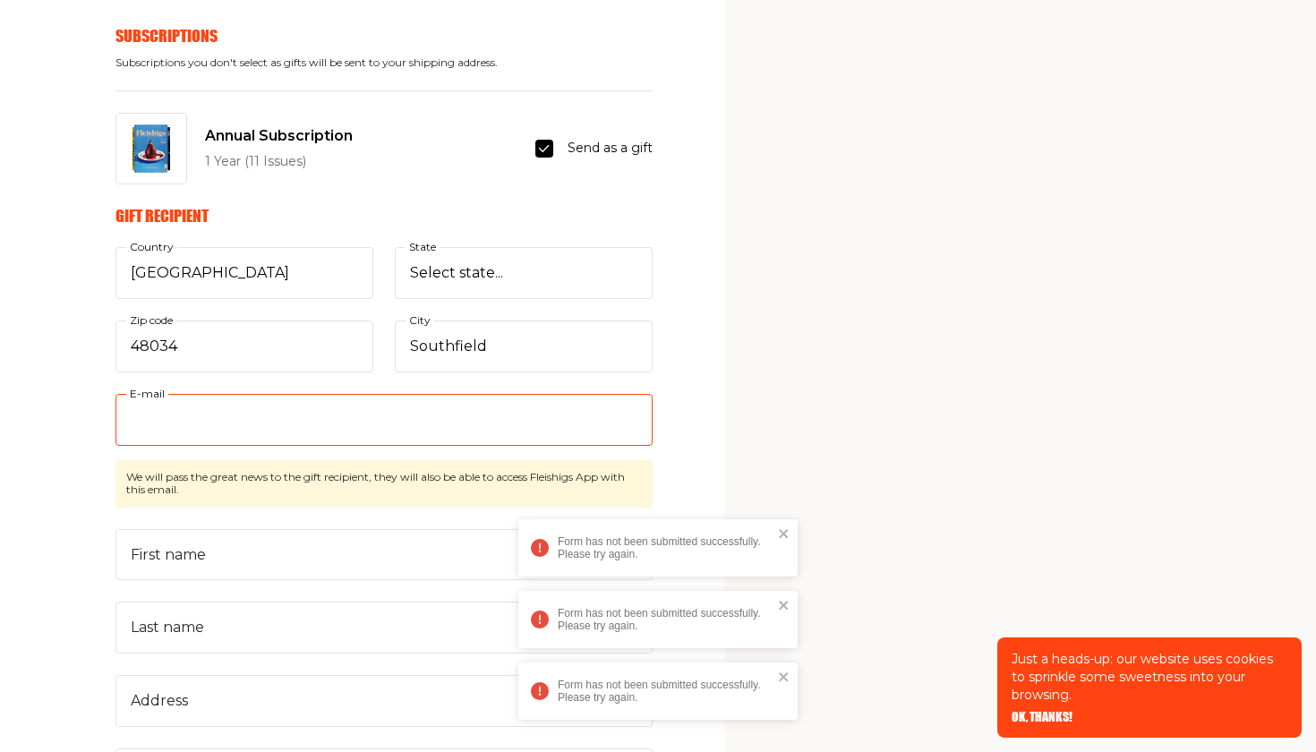
type input "[PERSON_NAME][EMAIL_ADDRESS][DOMAIN_NAME]"
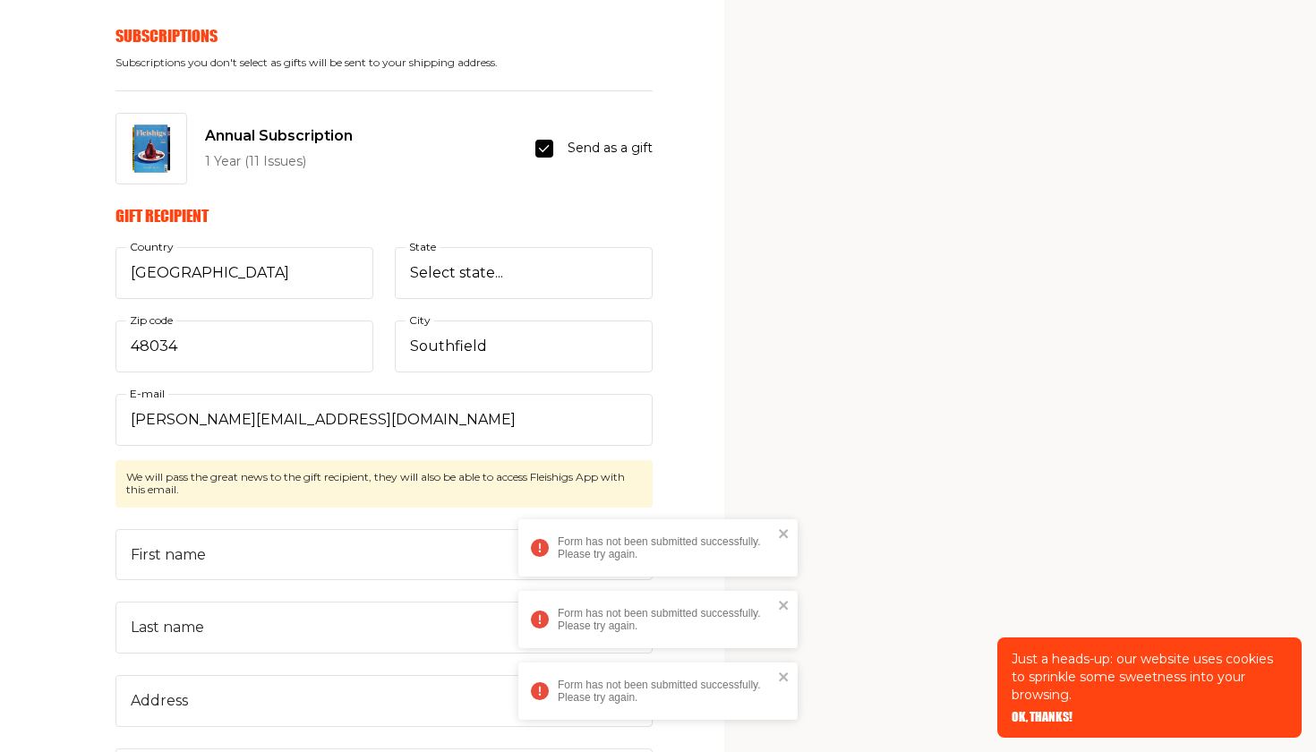
click at [54, 466] on div "Your Email [PERSON_NAME][EMAIL_ADDRESS][DOMAIN_NAME] E-mail Send me awesome ema…" at bounding box center [326, 760] width 652 height 2175
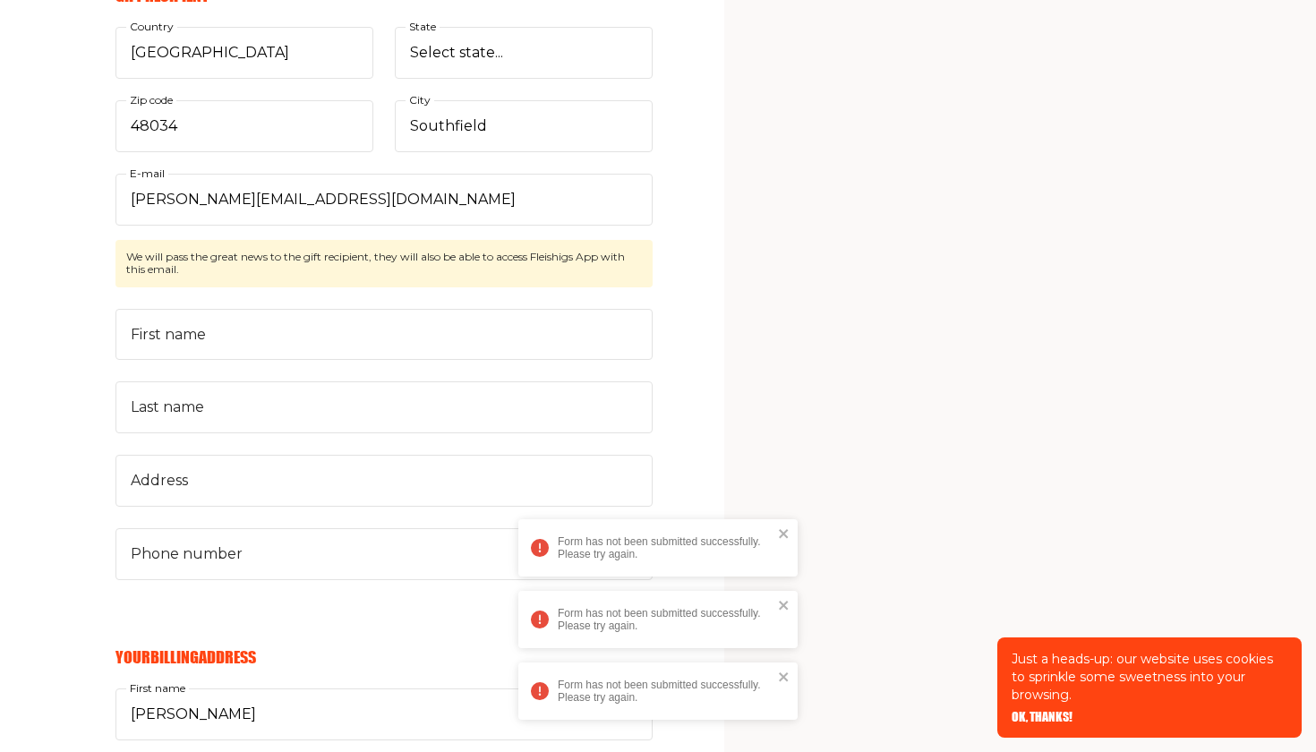
scroll to position [787, 0]
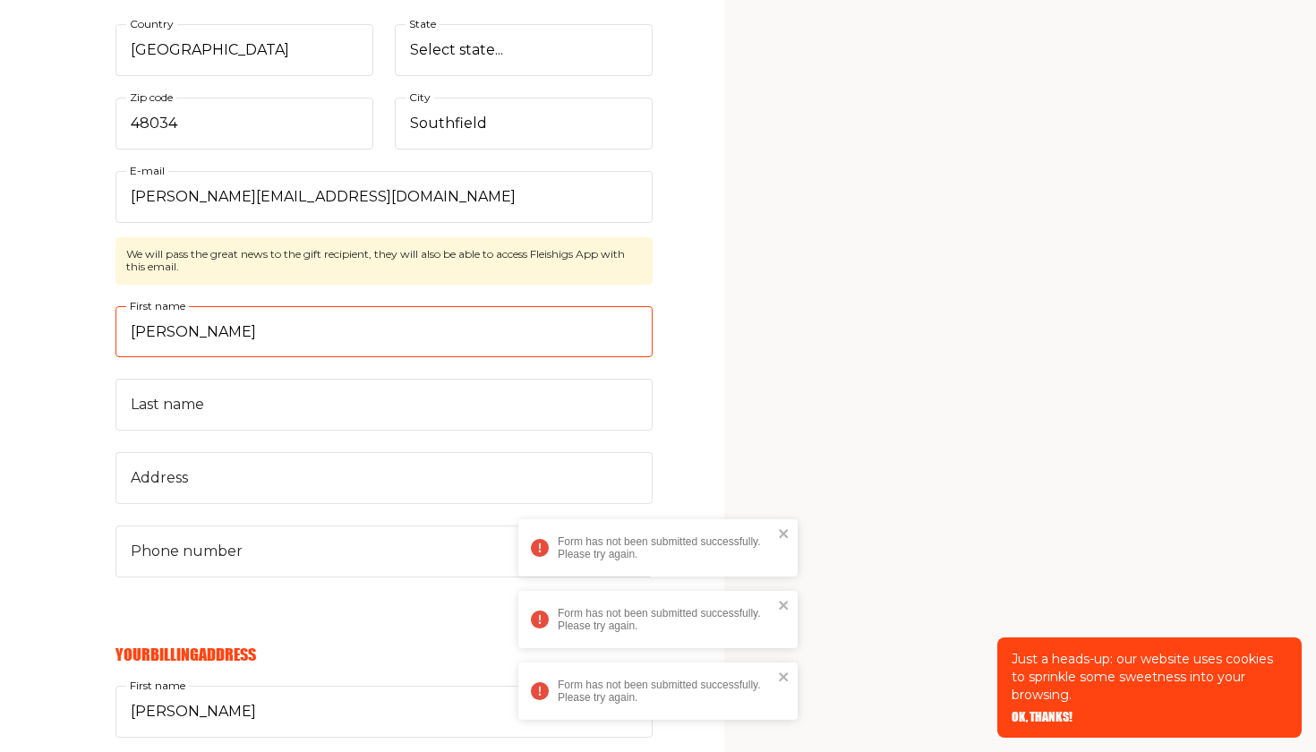
type input "[PERSON_NAME]"
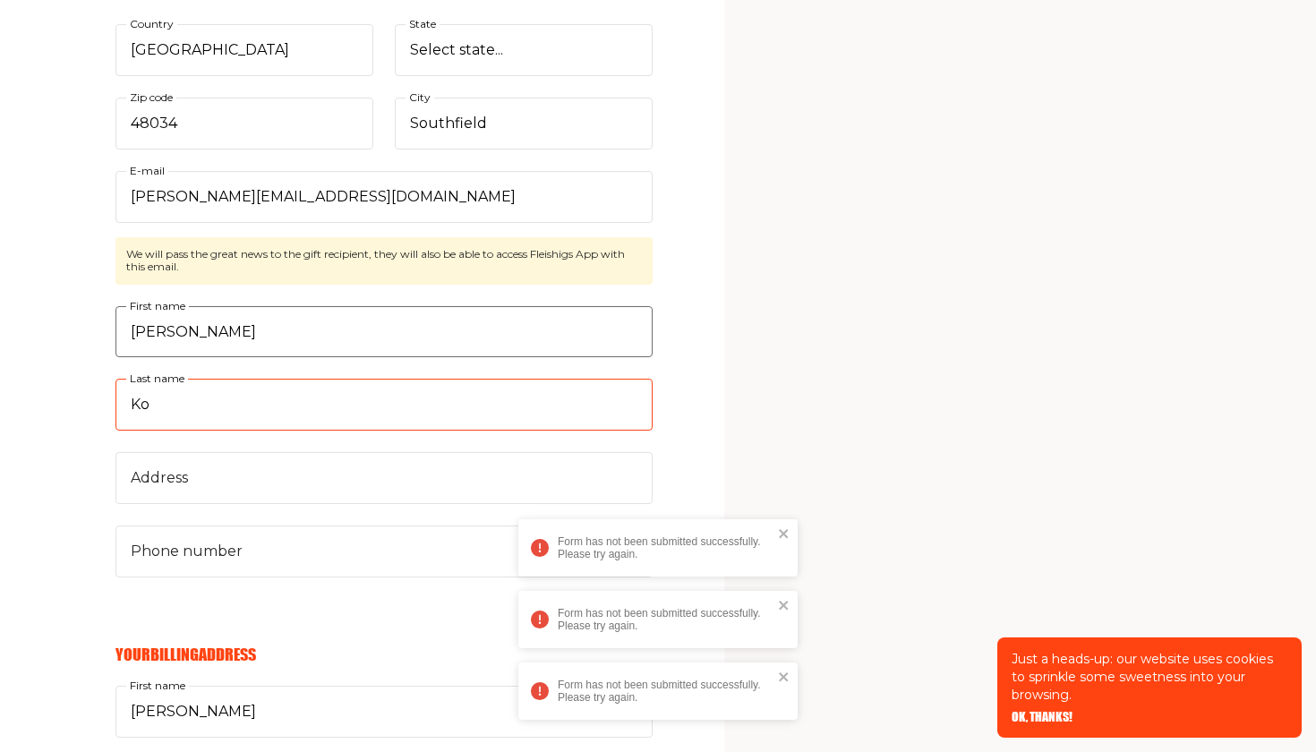
type input "K"
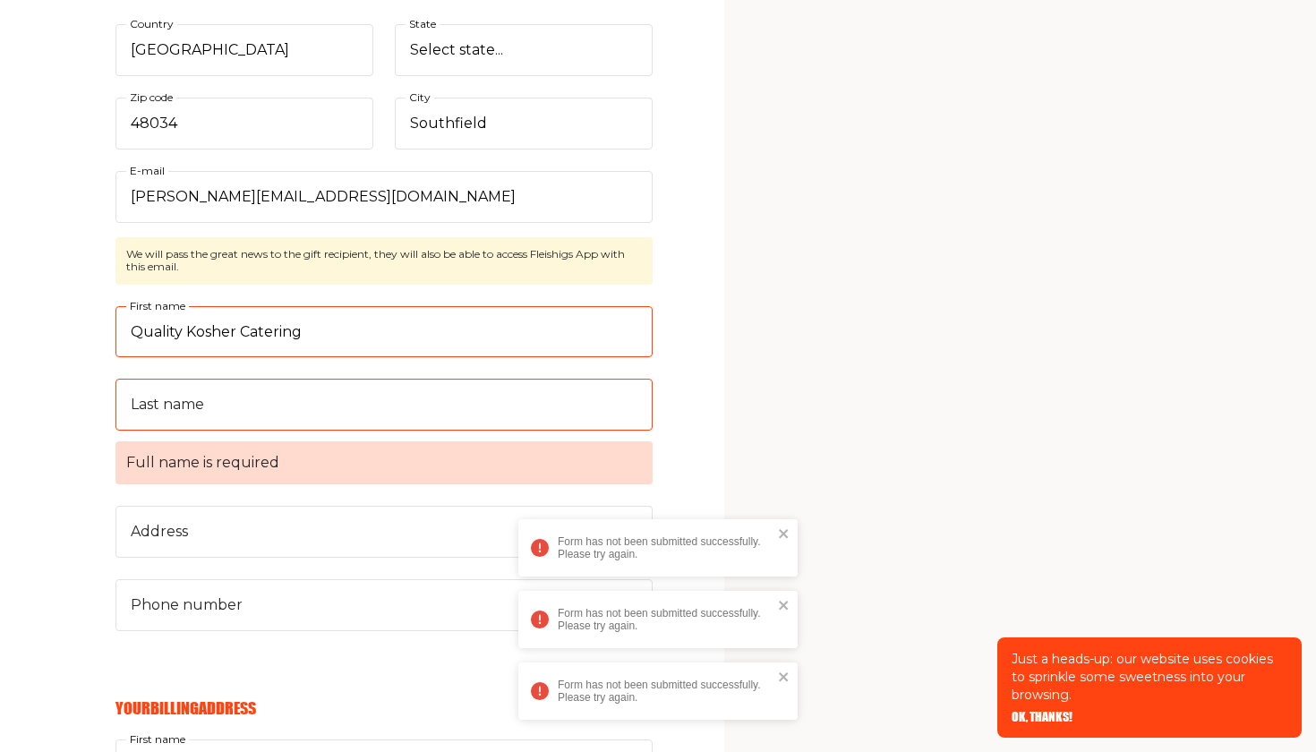
type input "Quality Kosher Catering"
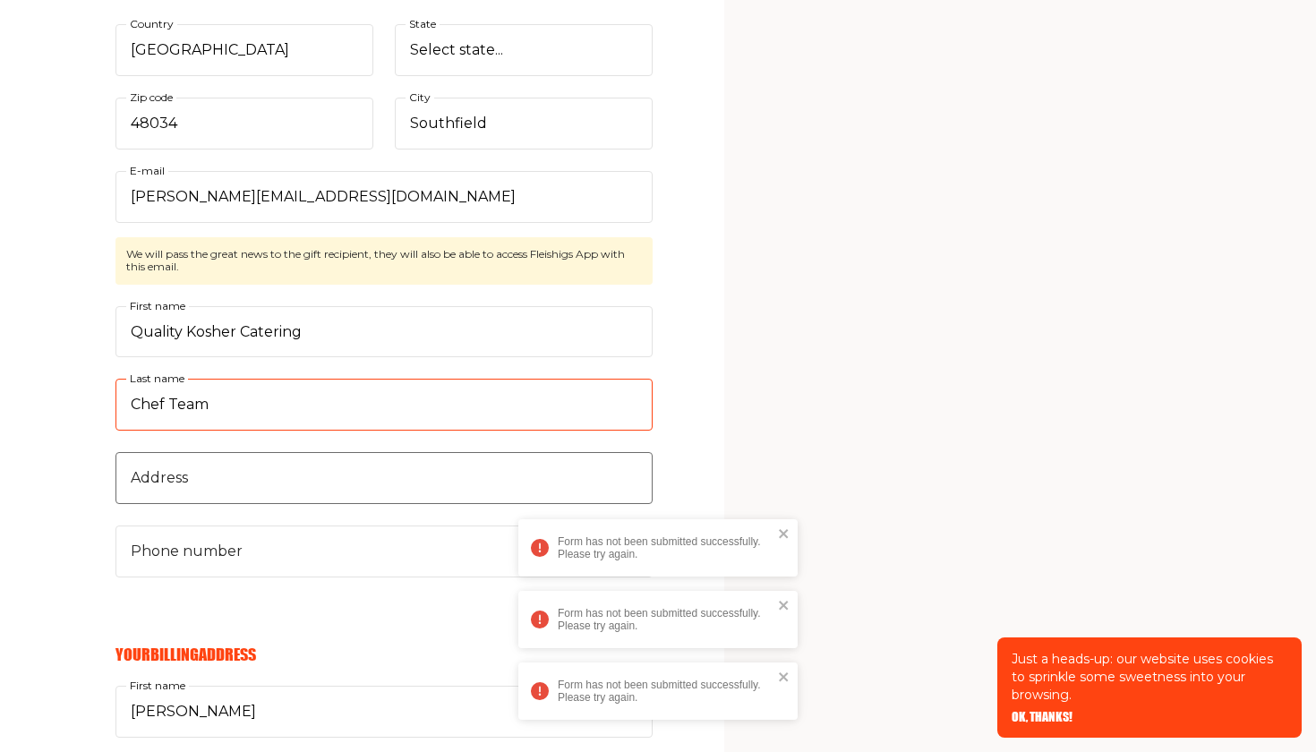
type input "Chef Team"
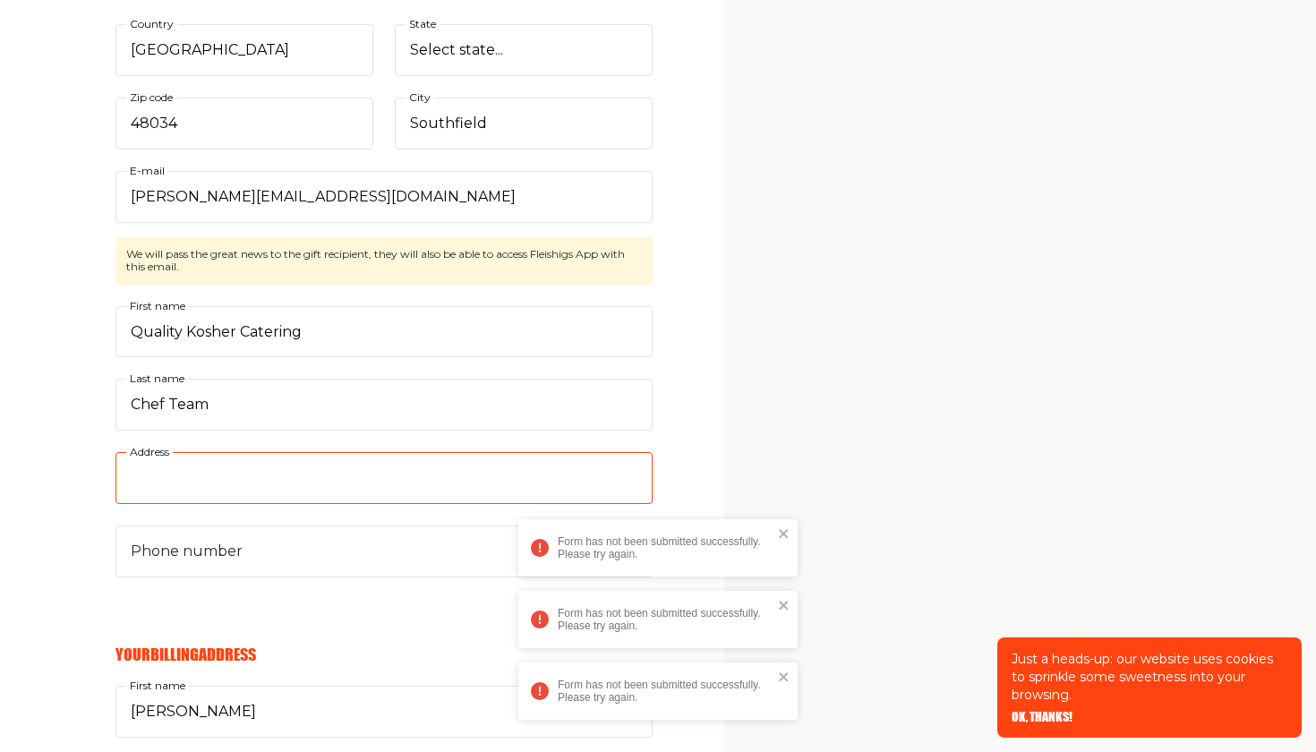
click at [627, 472] on input "Address" at bounding box center [383, 478] width 537 height 52
click at [630, 465] on input "Address" at bounding box center [383, 478] width 537 height 52
type input "[STREET_ADDRESS][PERSON_NAME]"
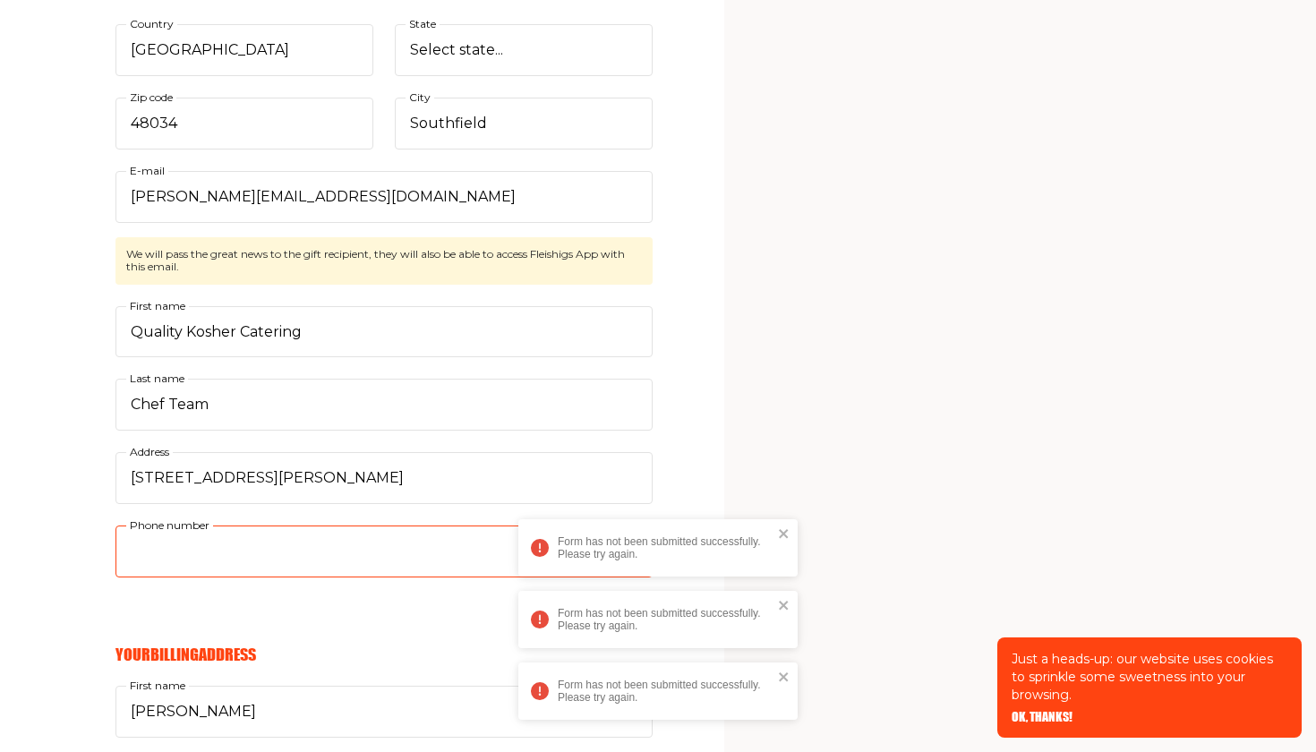
type input "2483527758"
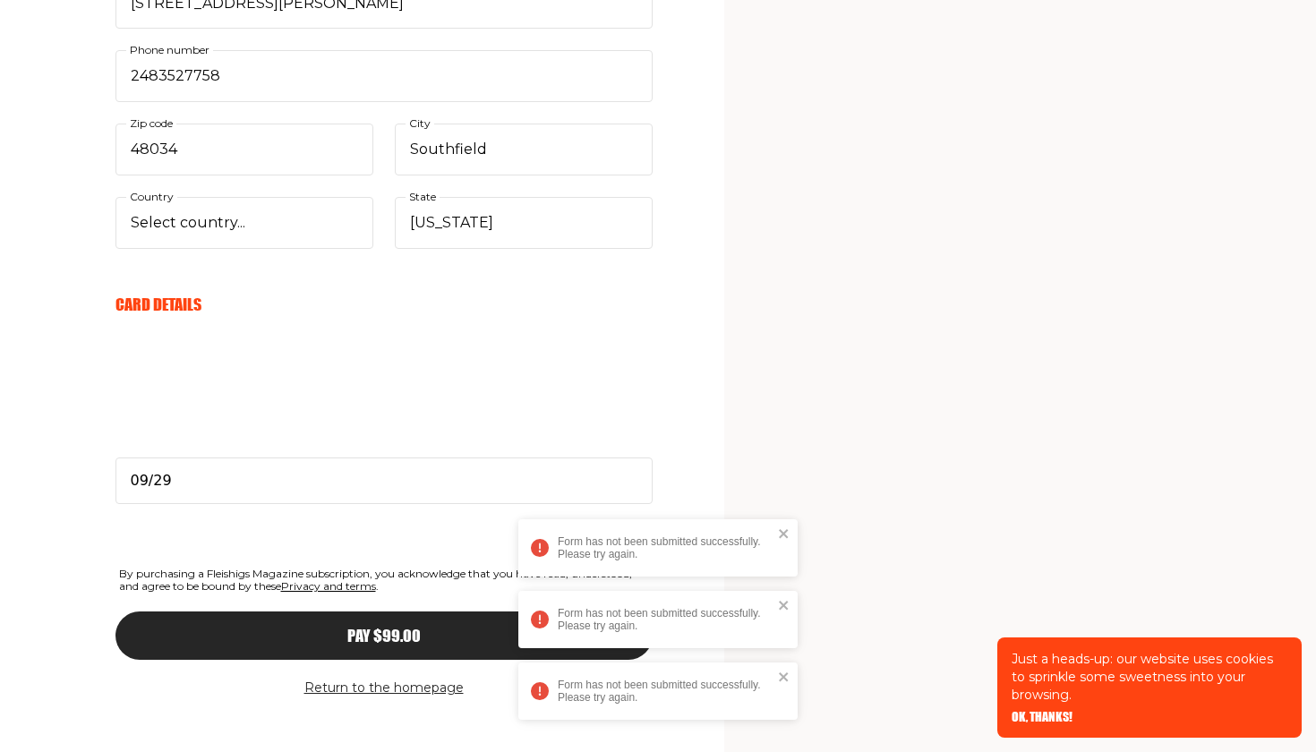
scroll to position [1640, 0]
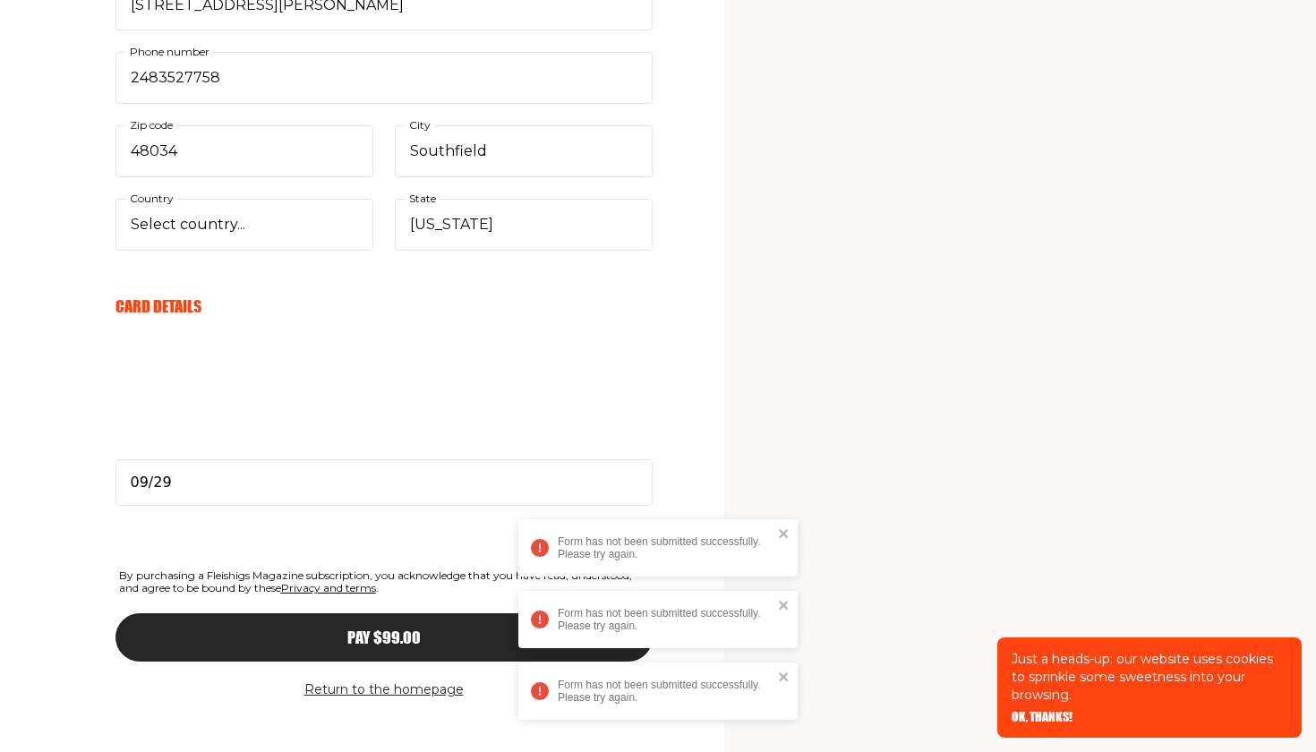
click at [379, 613] on button "Pay $99.00" at bounding box center [383, 637] width 537 height 48
click at [783, 532] on icon "close" at bounding box center [784, 533] width 13 height 14
click at [788, 669] on icon "close" at bounding box center [784, 676] width 13 height 14
click at [787, 605] on icon "close" at bounding box center [784, 605] width 13 height 14
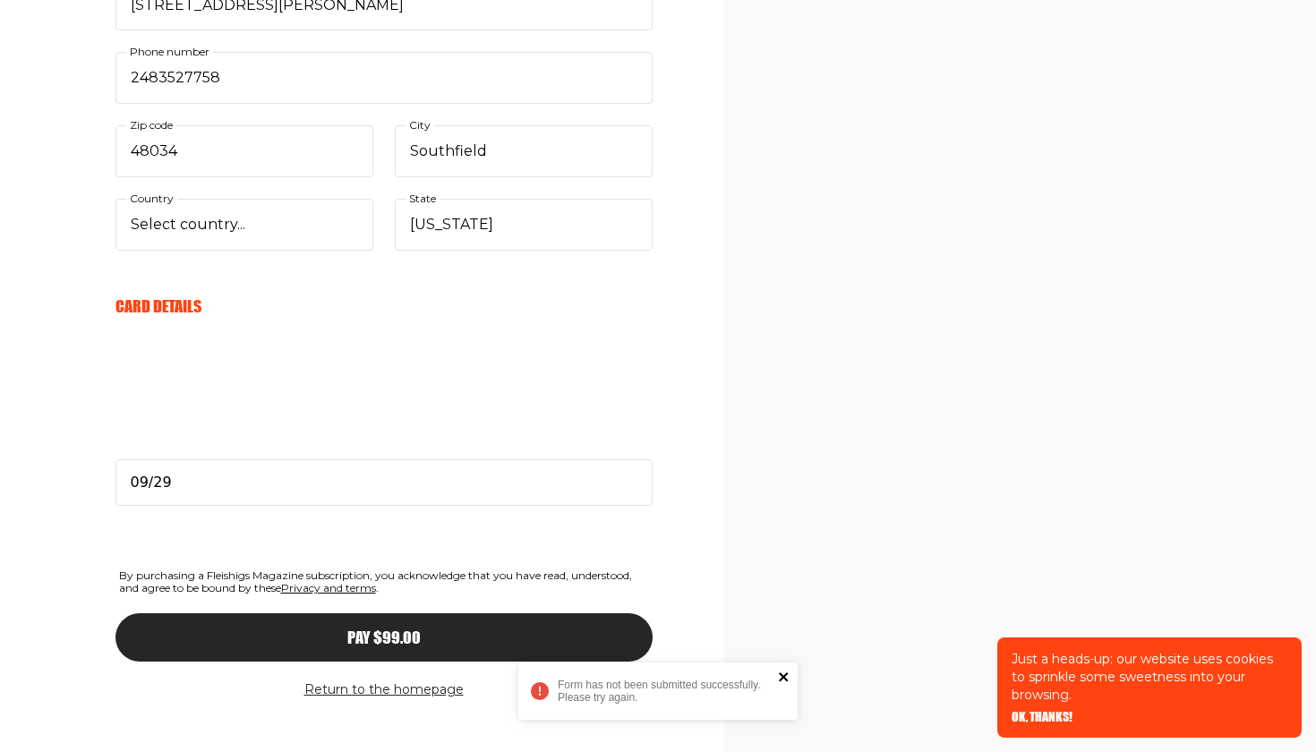
click at [786, 670] on icon "close" at bounding box center [784, 676] width 13 height 14
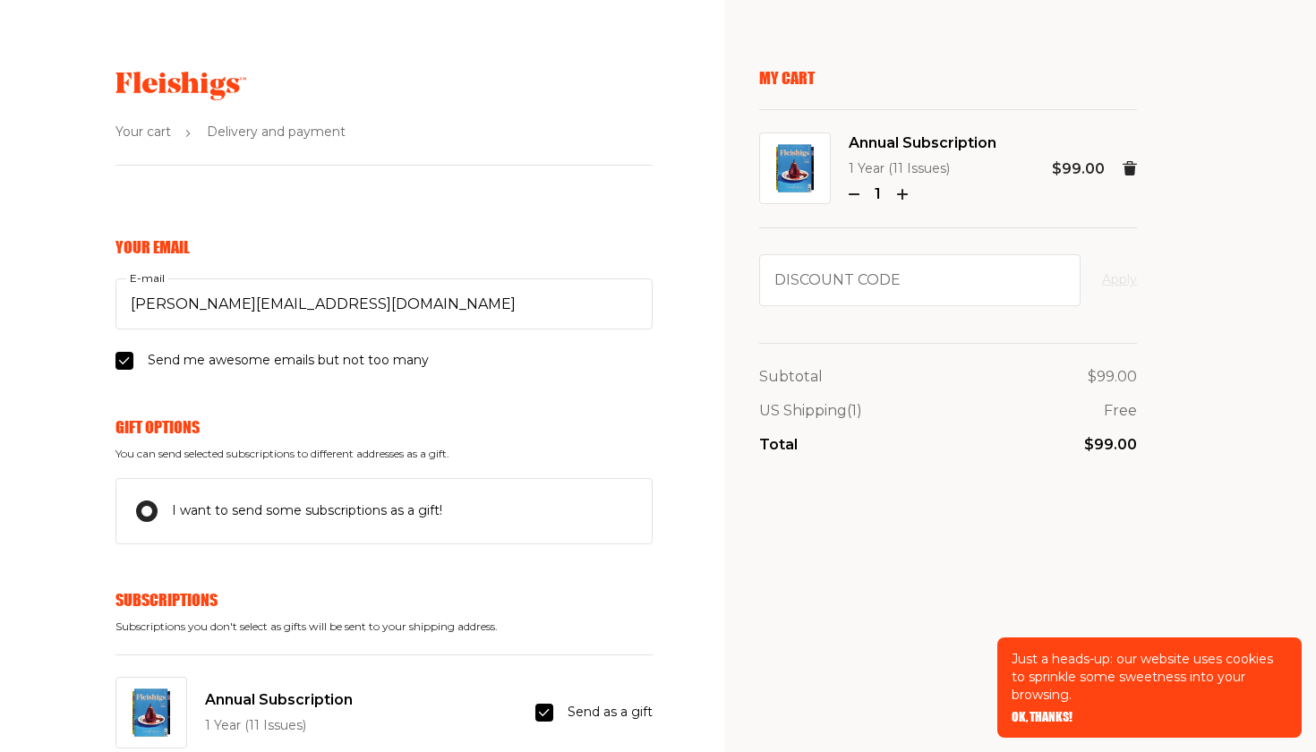
scroll to position [0, 0]
click at [154, 81] on use at bounding box center [180, 86] width 131 height 29
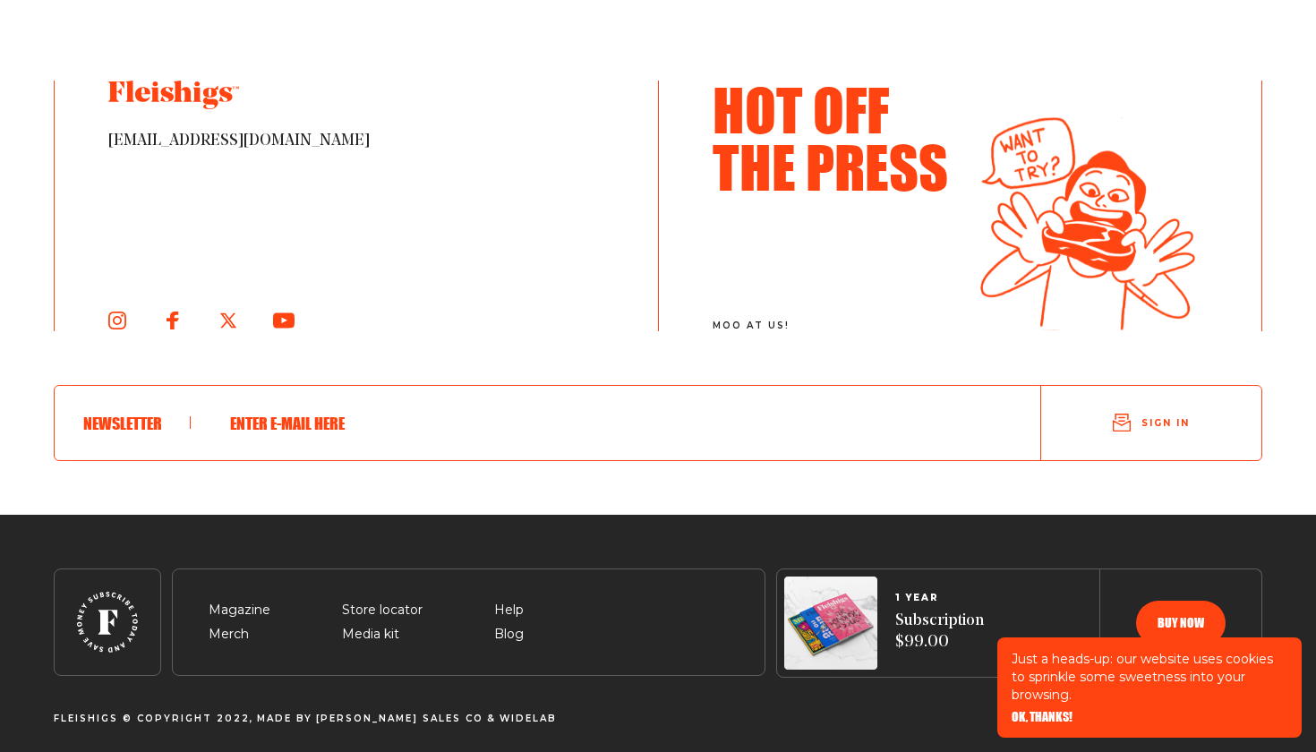
scroll to position [9781, 0]
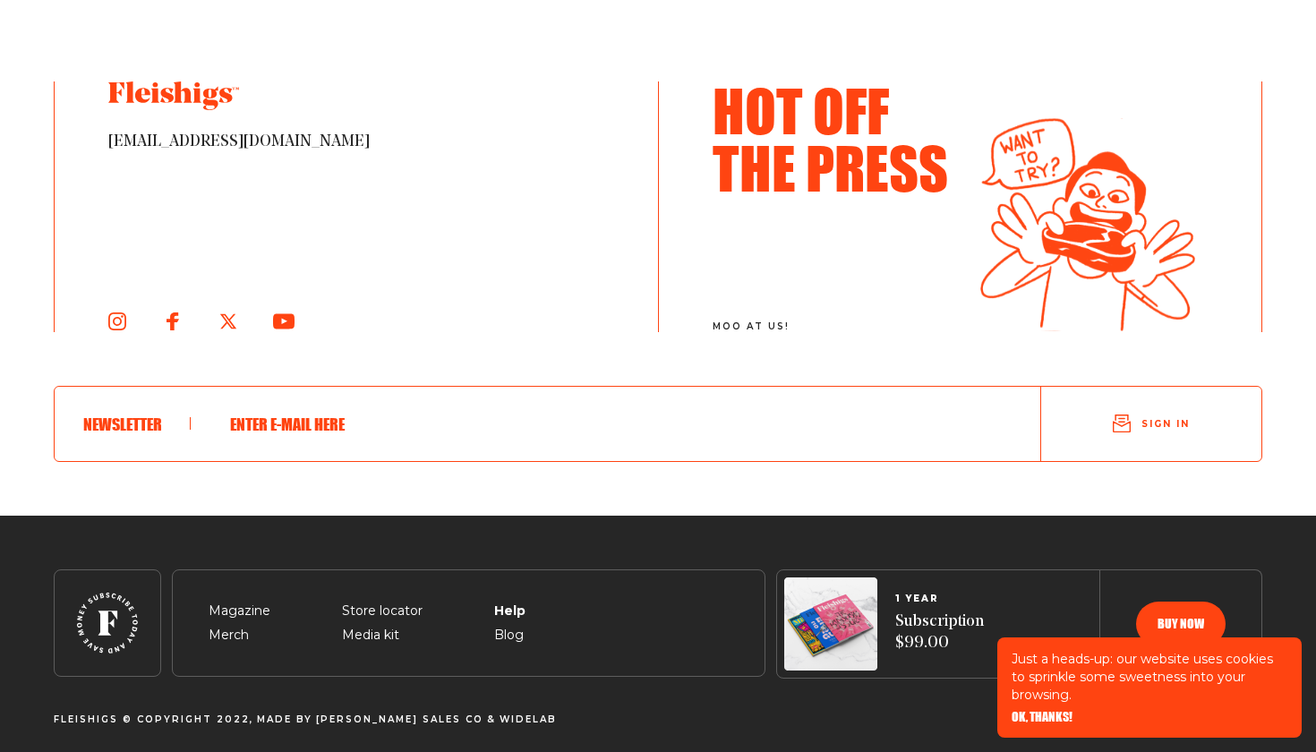
click at [512, 599] on span "Help" at bounding box center [509, 589] width 30 height 21
